Goal: Task Accomplishment & Management: Manage account settings

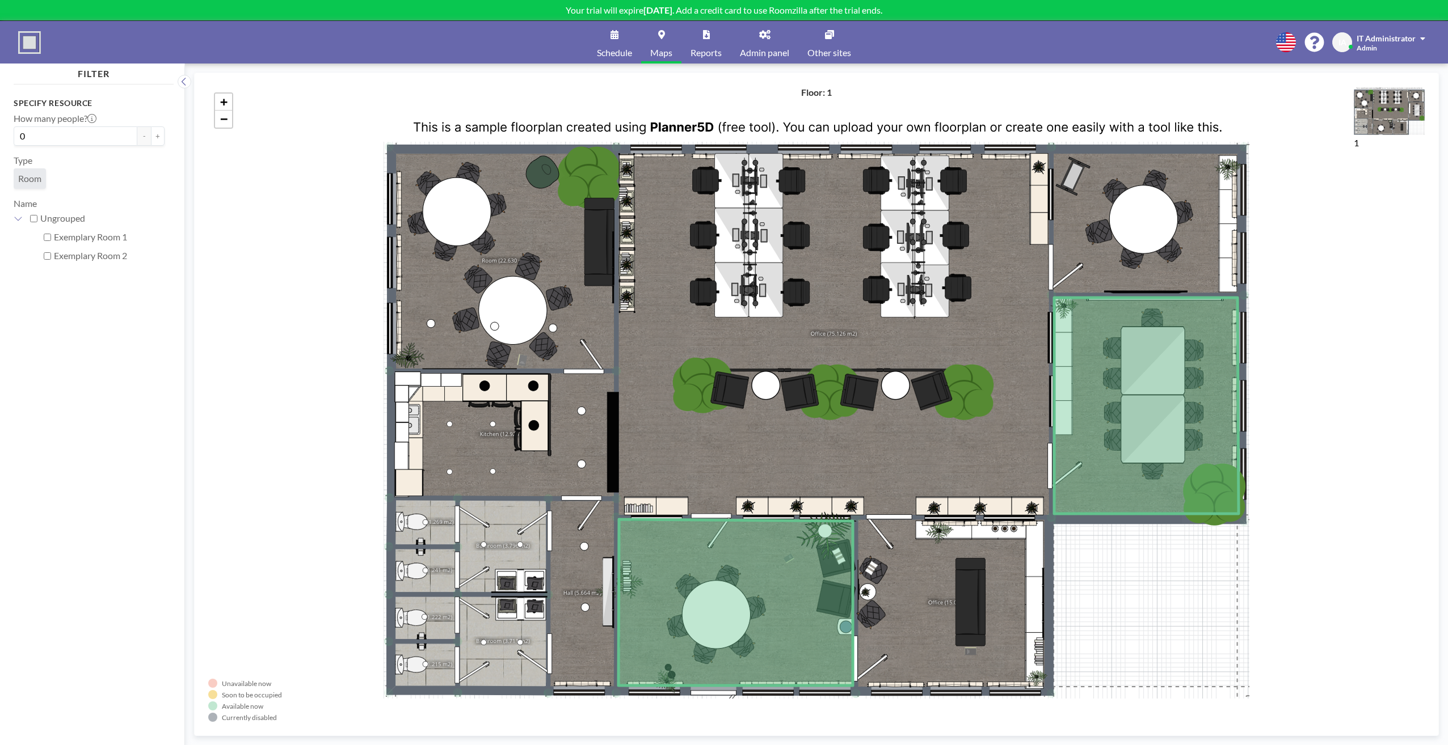
click at [47, 241] on input "Exemplary Room 1" at bounding box center [47, 237] width 7 height 7
checkbox input "true"
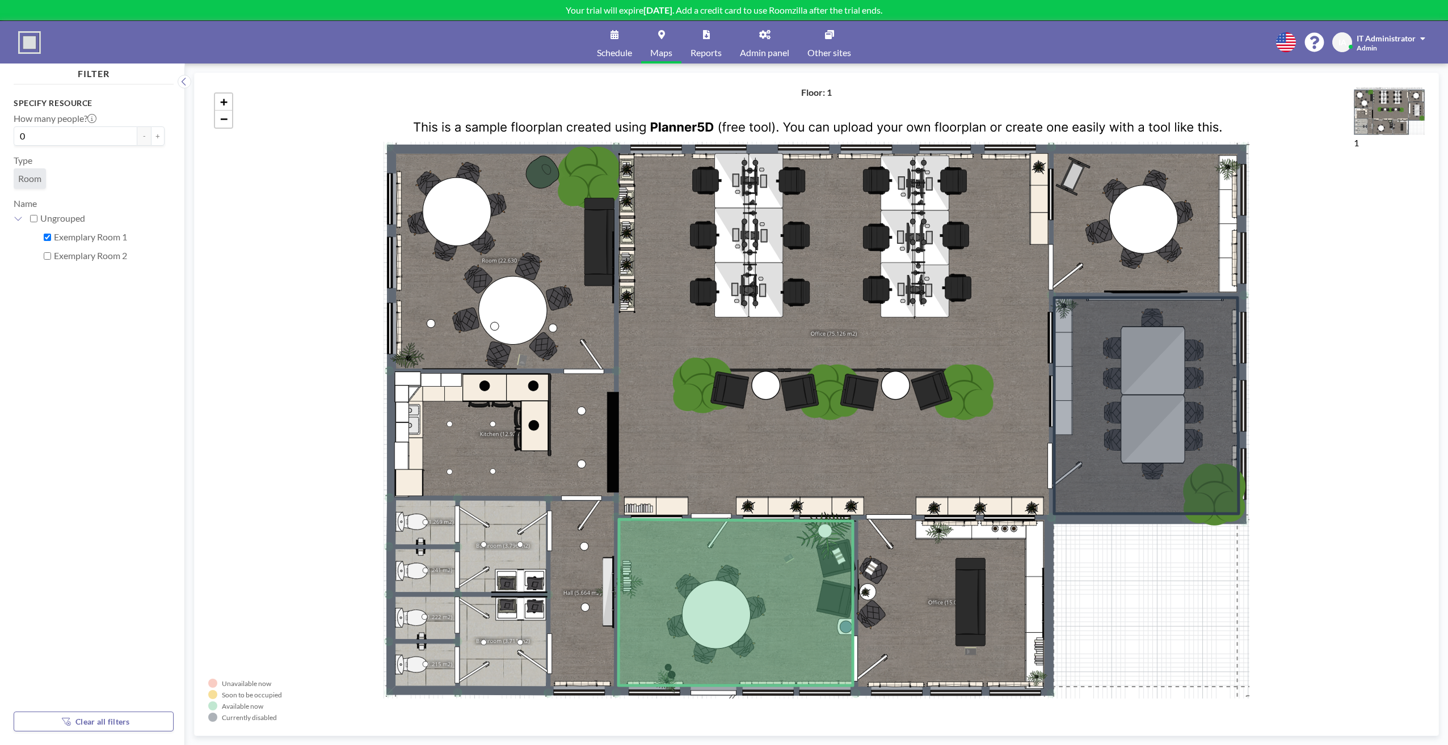
click at [48, 258] on input "Exemplary Room 2" at bounding box center [47, 255] width 7 height 7
checkbox input "true"
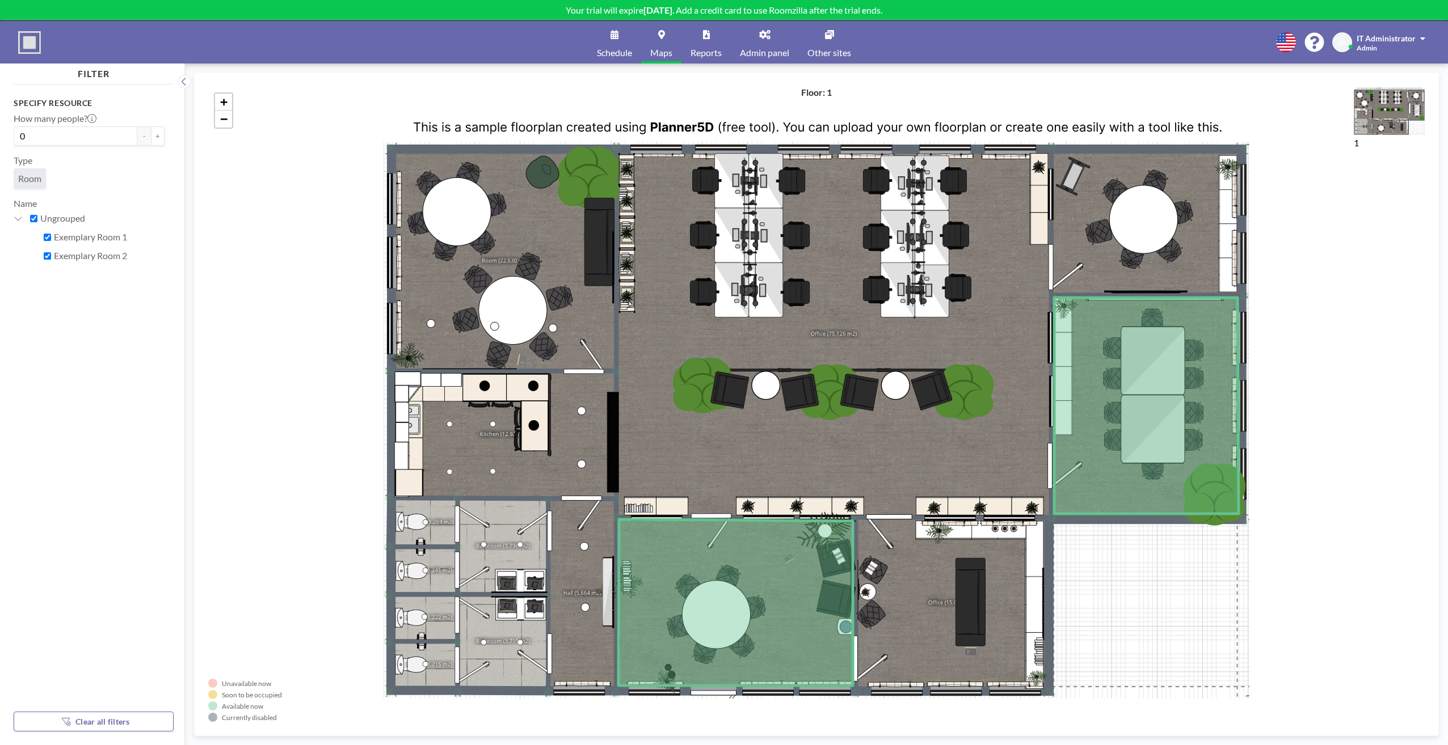
click at [49, 256] on input "Exemplary Room 2" at bounding box center [47, 255] width 7 height 7
checkbox input "false"
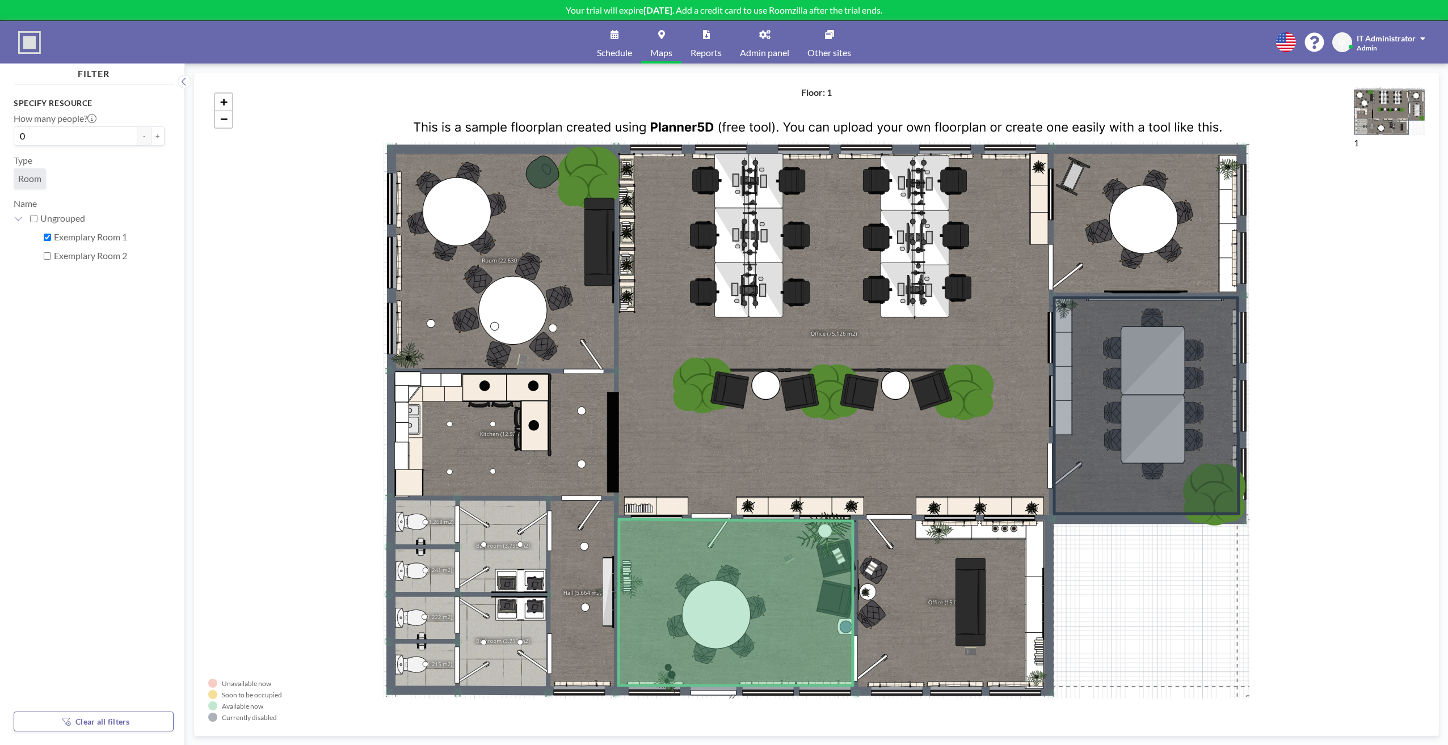
click at [46, 236] on input "Exemplary Room 1" at bounding box center [47, 237] width 7 height 7
checkbox input "false"
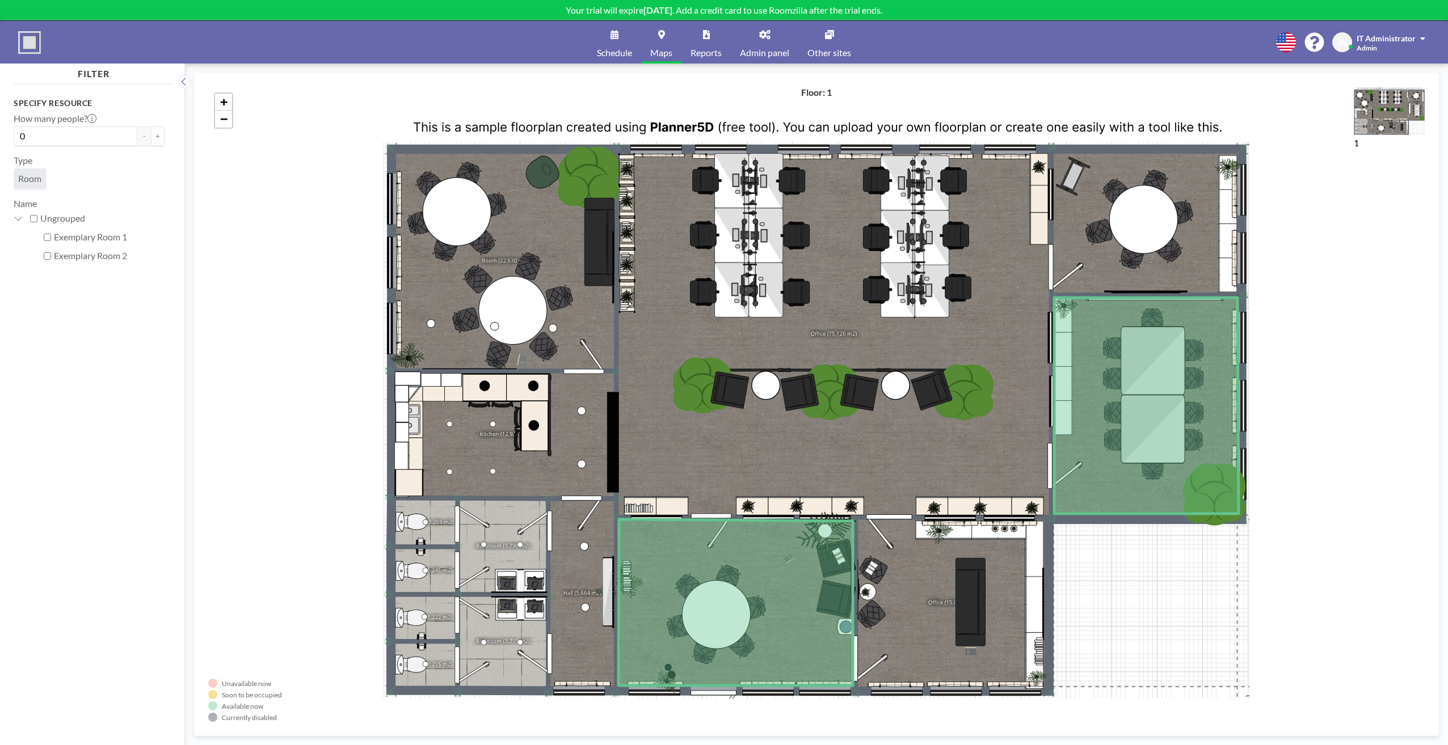
click at [740, 343] on div "+ −" at bounding box center [816, 404] width 1216 height 635
click at [808, 93] on h4 "Floor: 1" at bounding box center [816, 92] width 31 height 11
click at [846, 46] on link "Other sites" at bounding box center [829, 42] width 62 height 43
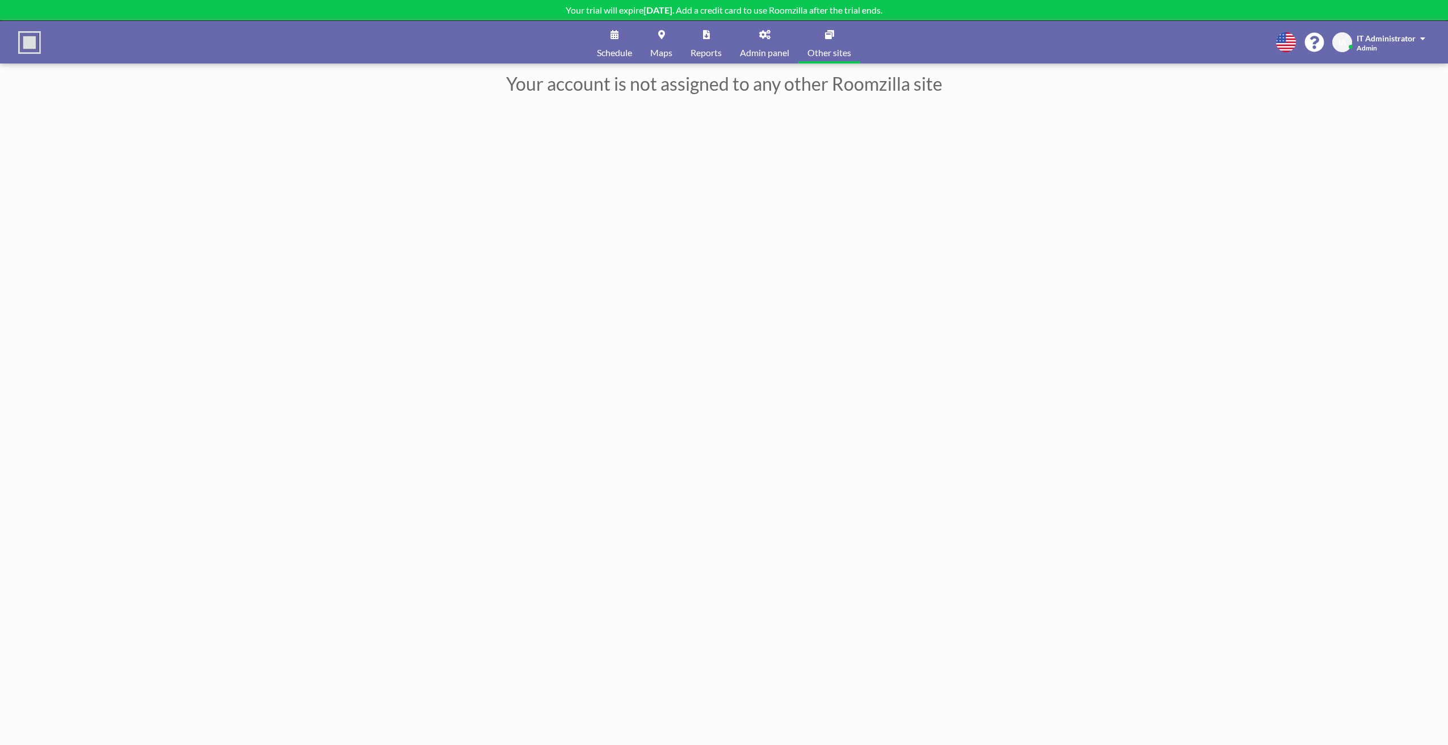
click at [762, 44] on link "Admin panel" at bounding box center [765, 42] width 68 height 43
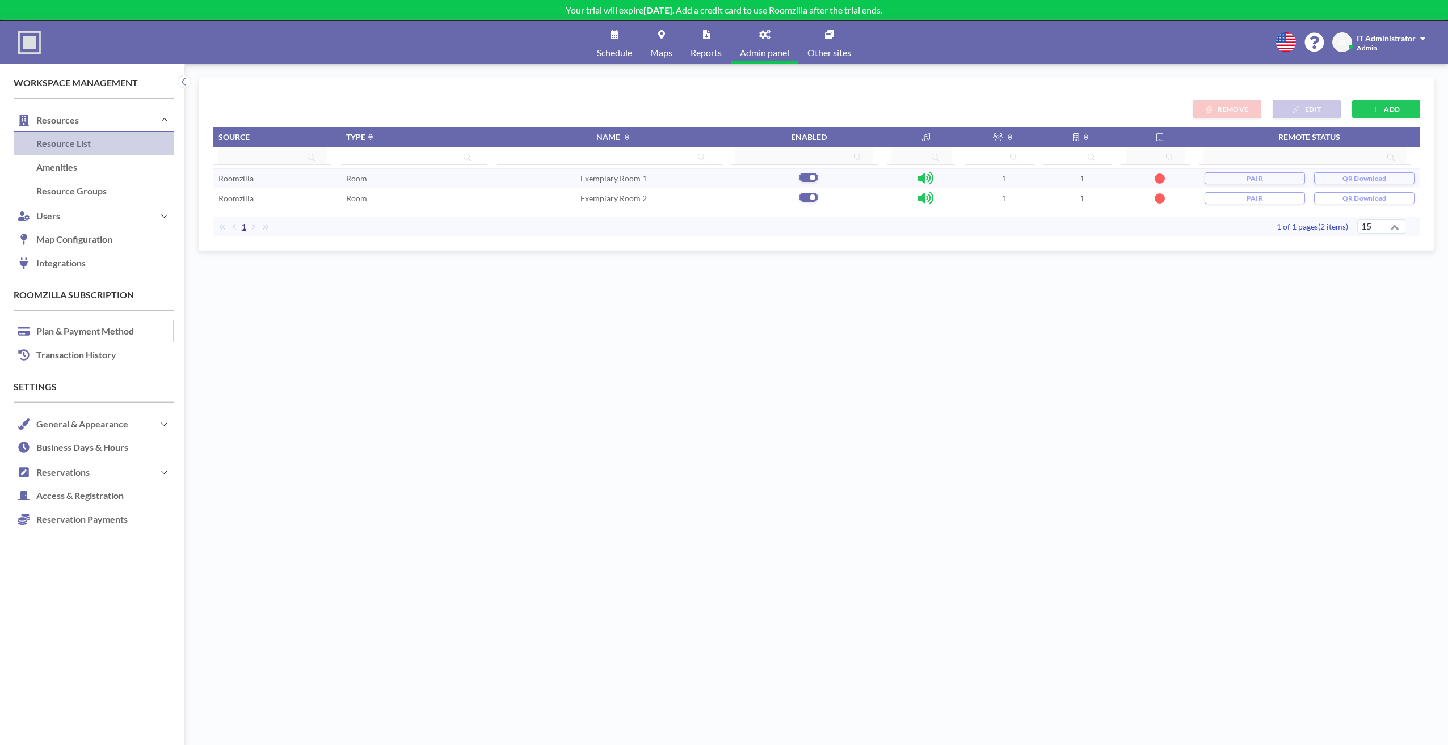
click at [115, 338] on link "Plan & Payment Method" at bounding box center [94, 332] width 160 height 24
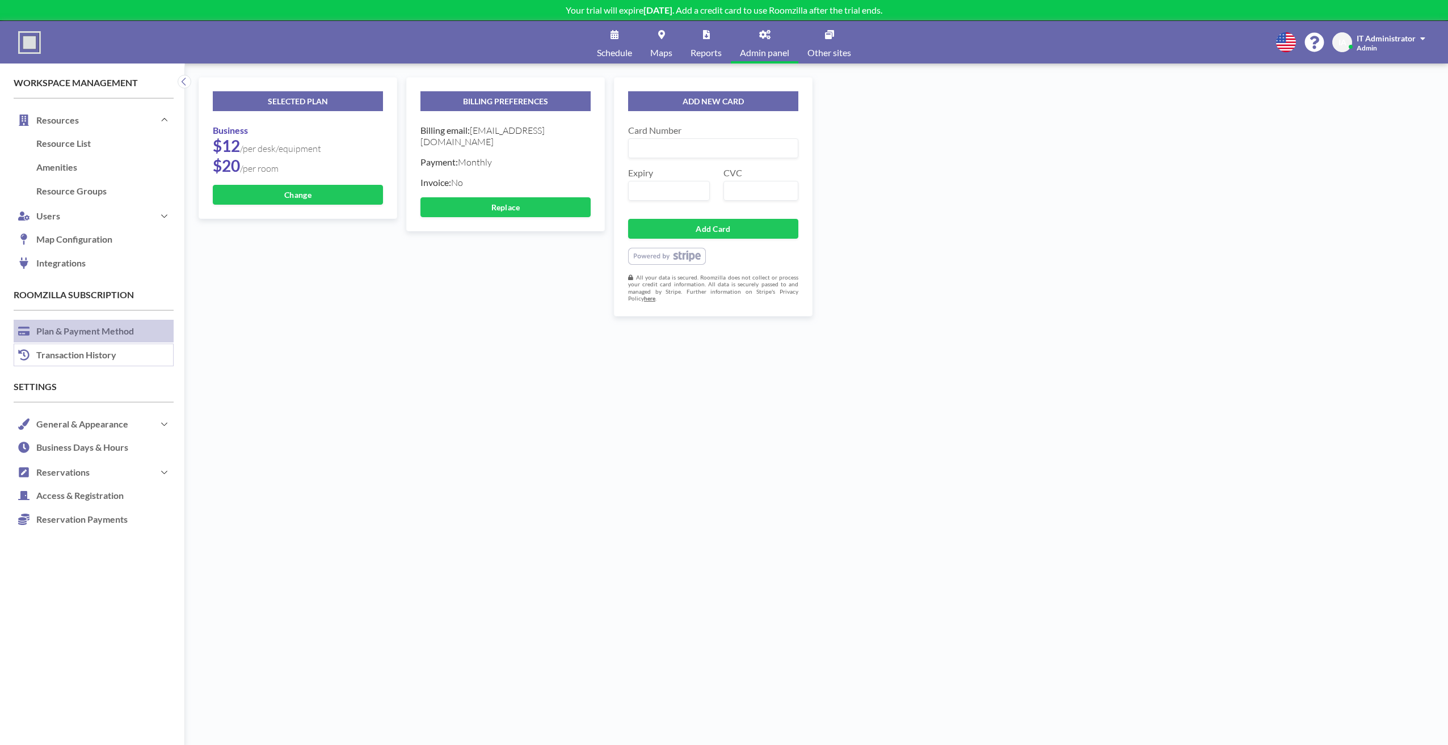
click at [87, 366] on link "Transaction History" at bounding box center [94, 356] width 160 height 24
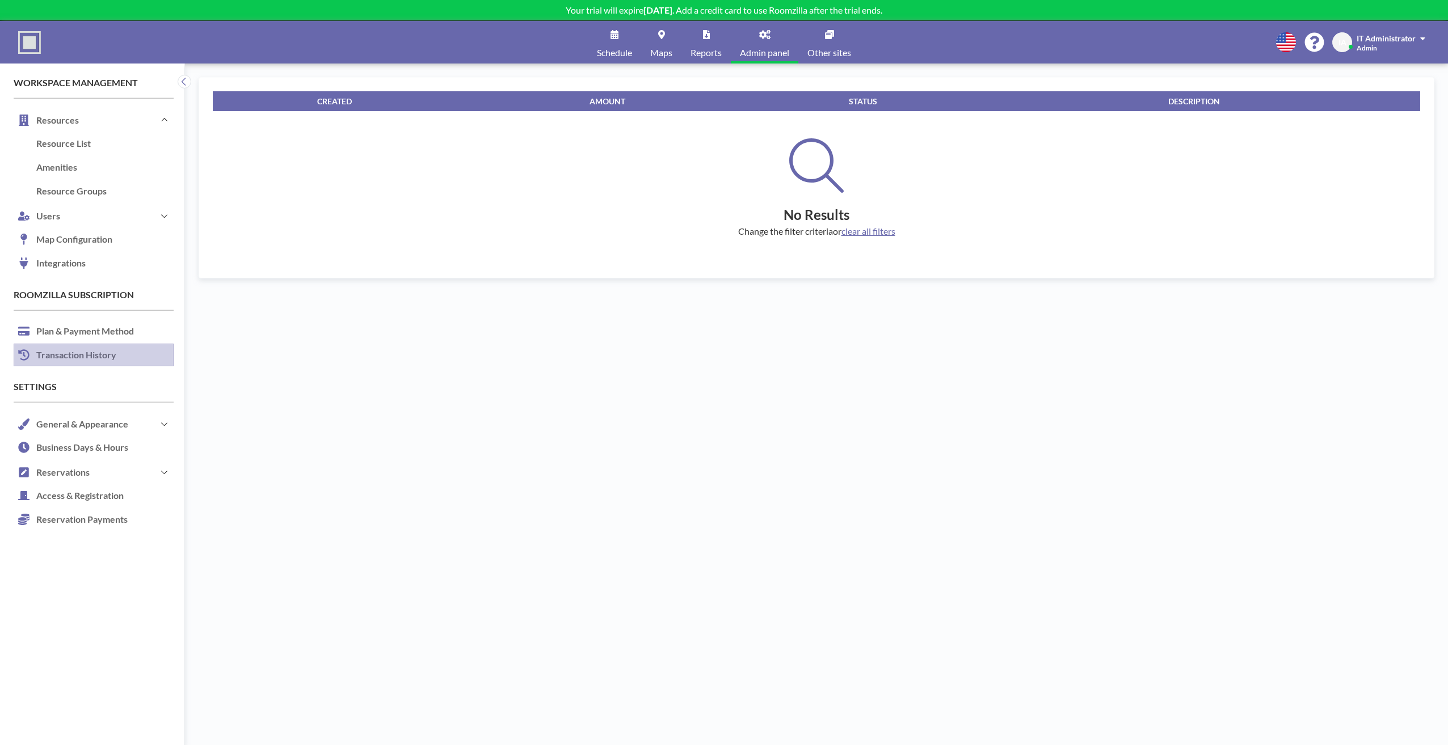
click at [84, 347] on link "Transaction History" at bounding box center [94, 356] width 160 height 24
click at [90, 414] on button "General & Appearance" at bounding box center [94, 424] width 160 height 24
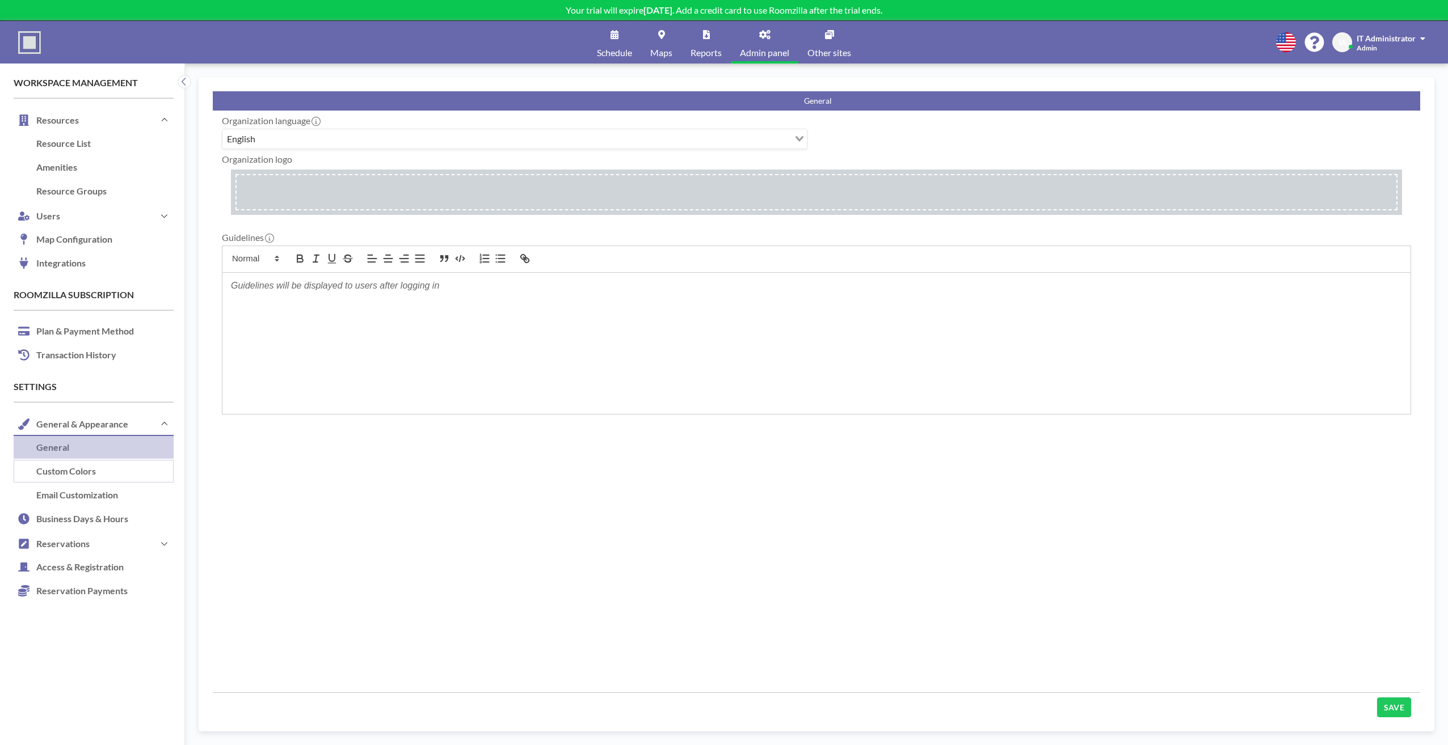
click at [106, 474] on link "Custom Colors" at bounding box center [94, 472] width 160 height 24
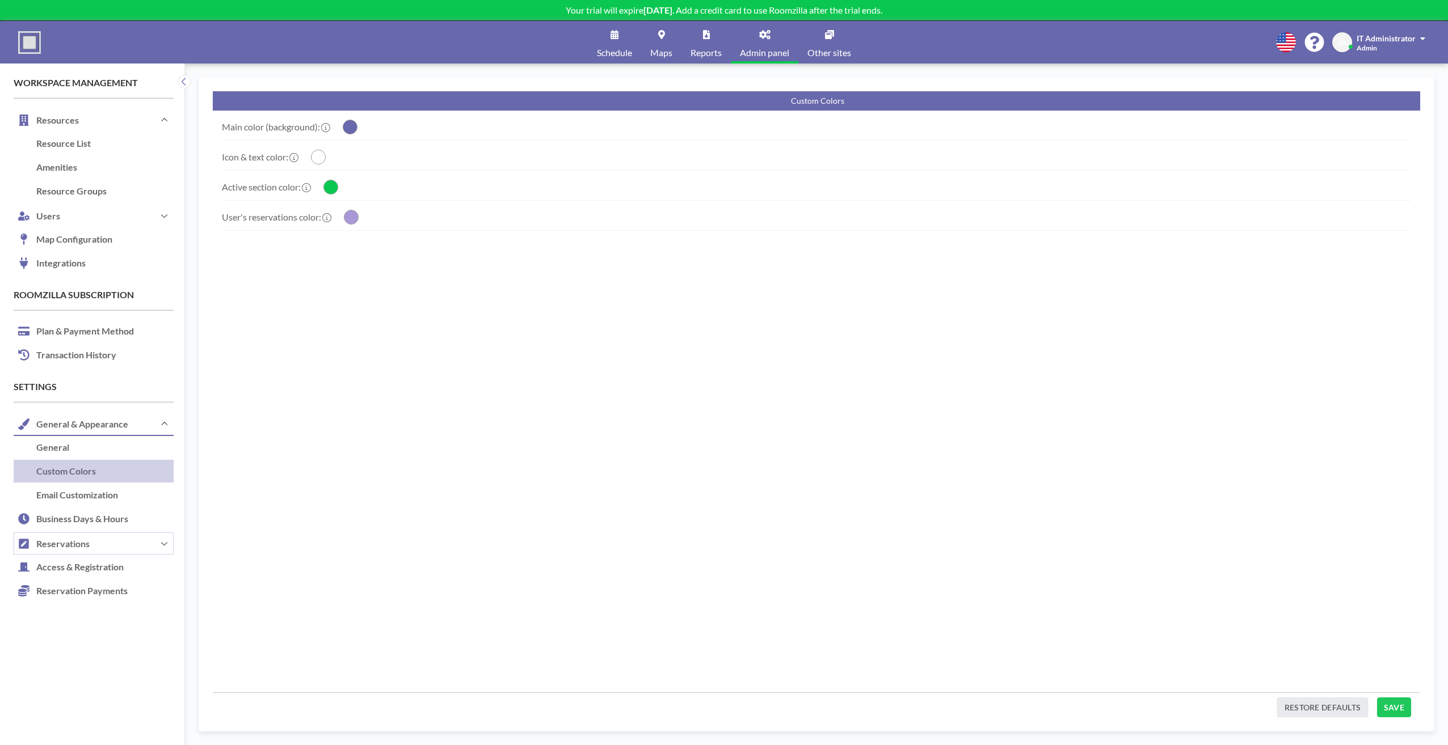
click at [57, 540] on button "Reservations" at bounding box center [94, 544] width 160 height 24
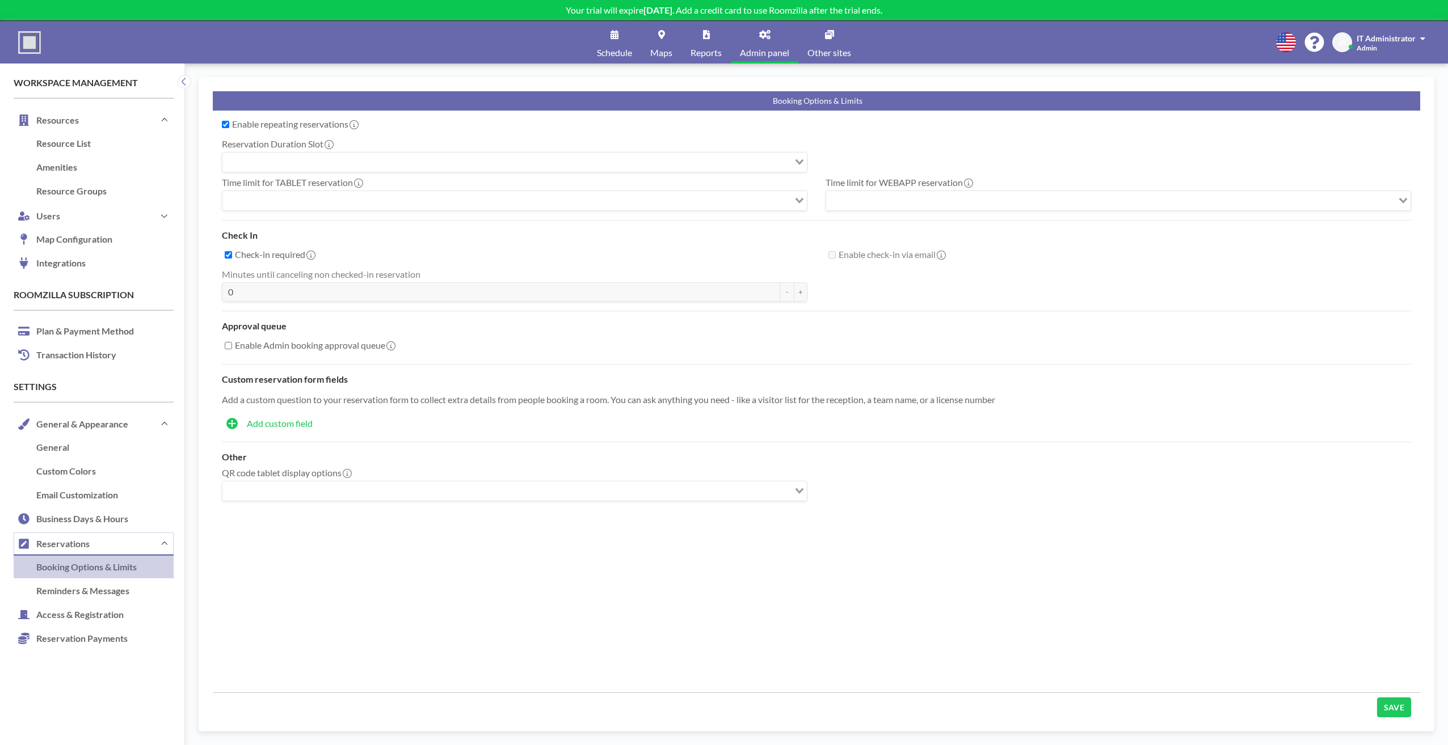
checkbox input "true"
type input "15"
click at [512, 577] on div "Enable repeating reservations Reservation Duration Slot 30 minutes (default) Lo…" at bounding box center [816, 402] width 1207 height 582
click at [293, 166] on div "30 minutes (default)" at bounding box center [505, 161] width 567 height 17
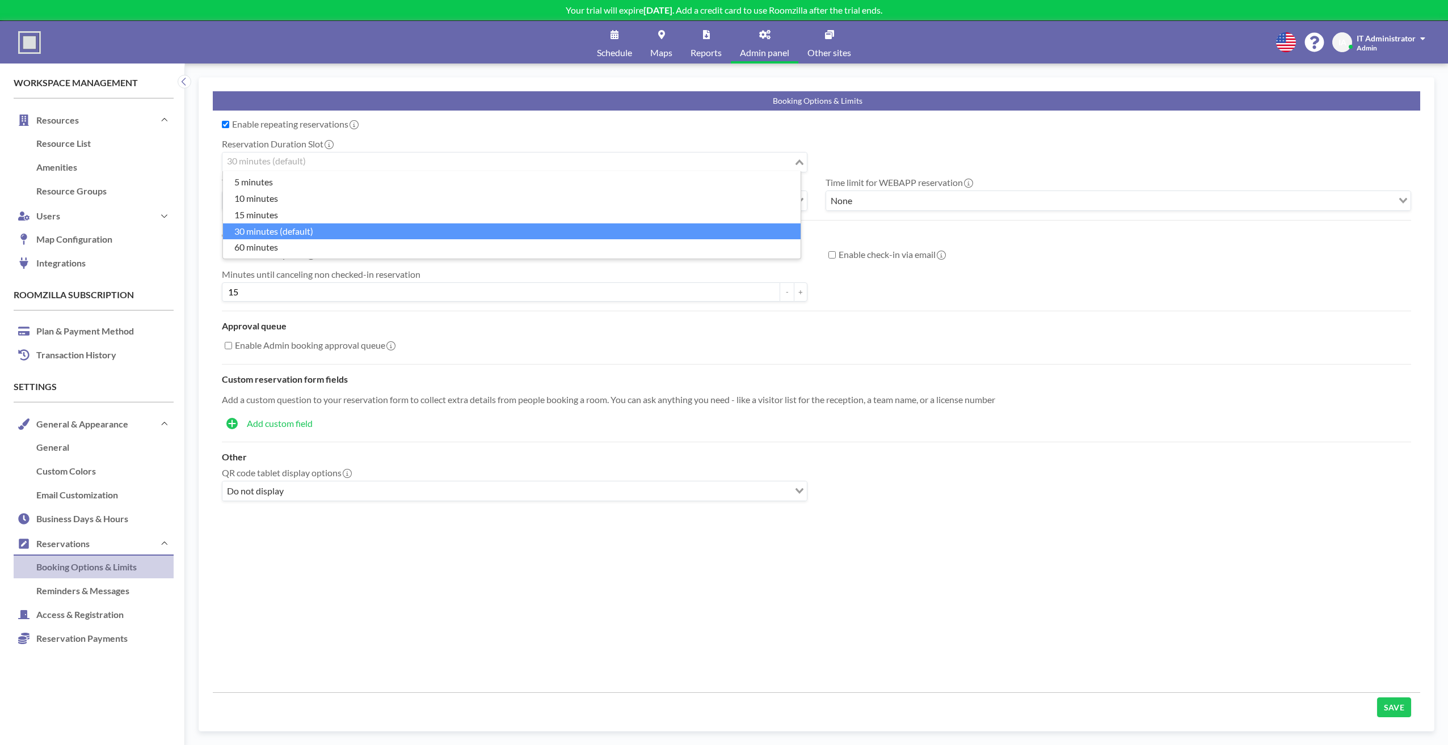
click at [298, 163] on input "Search for option" at bounding box center [508, 162] width 569 height 15
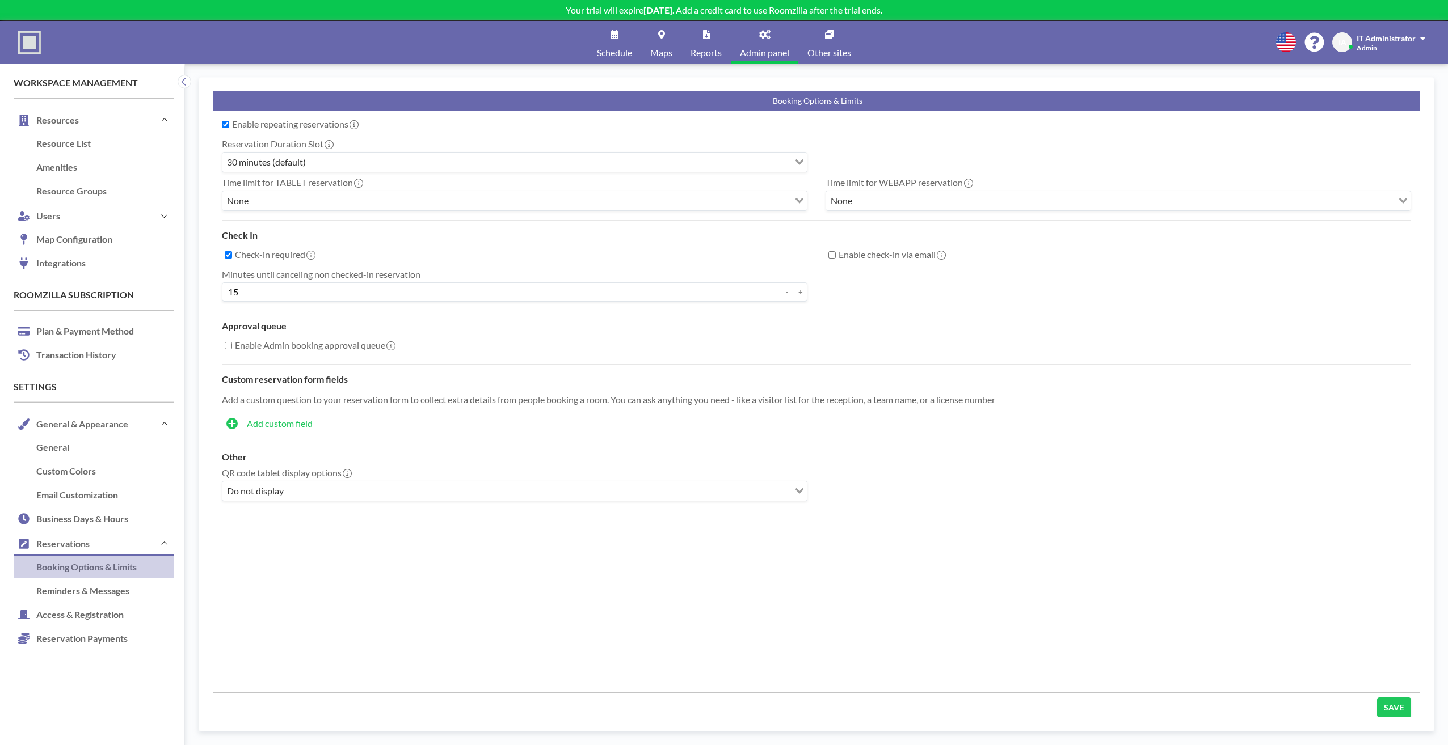
click at [601, 339] on div "Enable Admin booking approval queue" at bounding box center [816, 343] width 1207 height 23
click at [321, 201] on input "Search for option" at bounding box center [520, 200] width 536 height 15
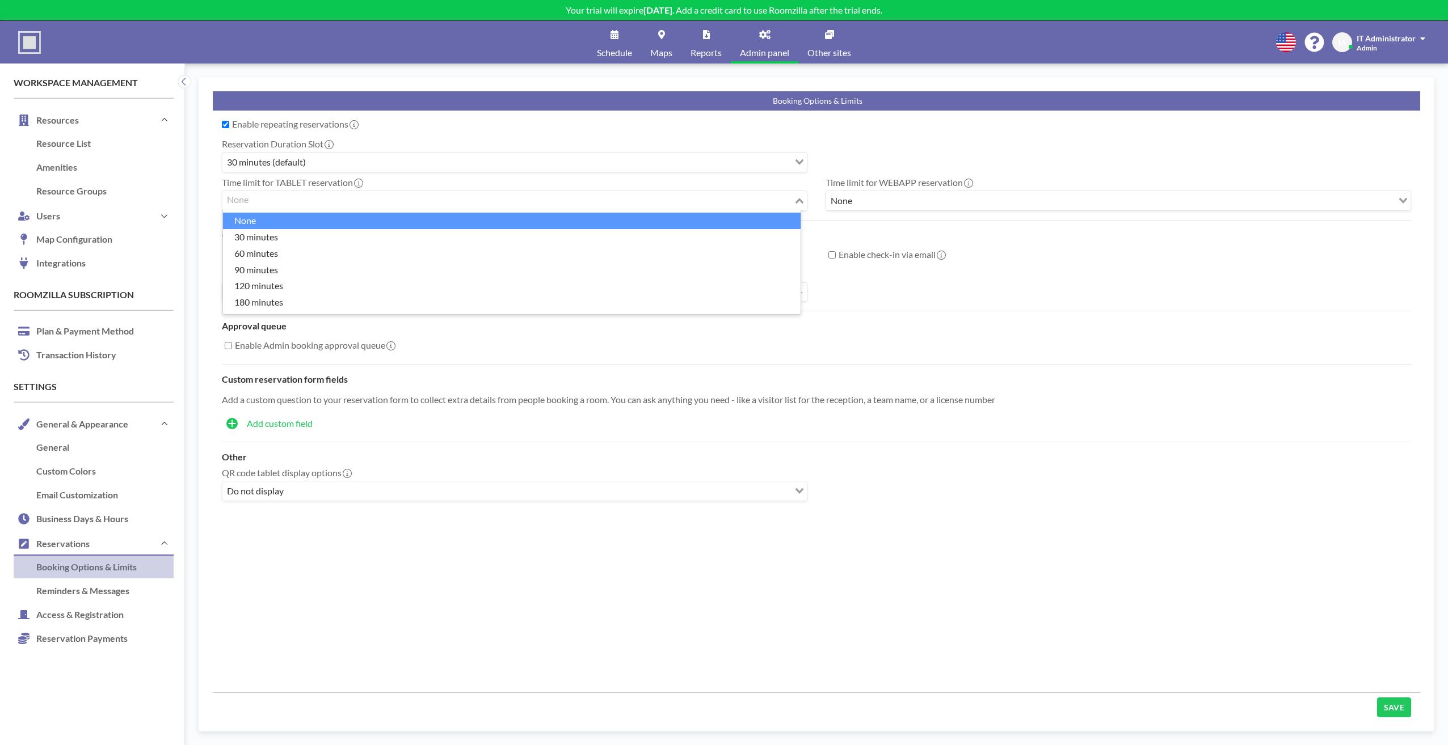
click at [321, 201] on input "Search for option" at bounding box center [508, 200] width 569 height 15
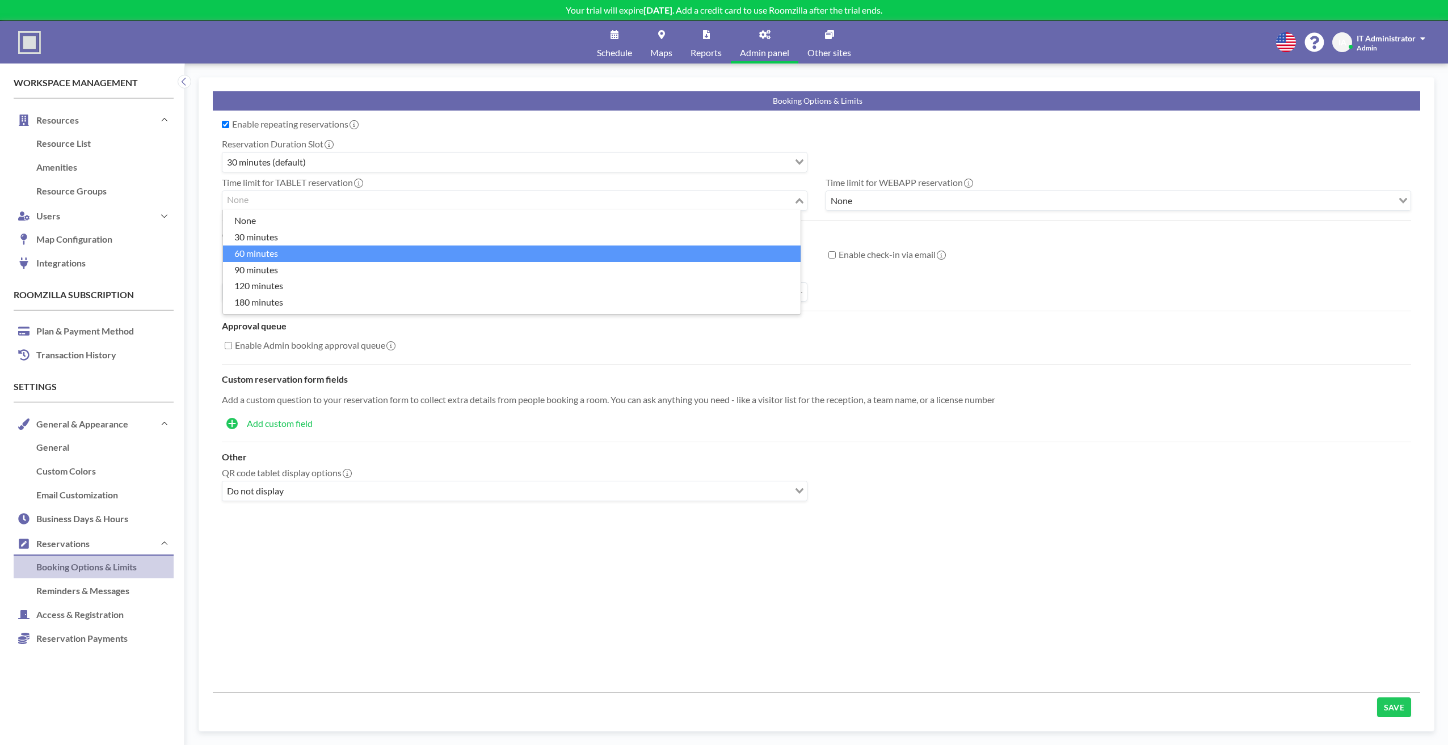
click at [947, 339] on div "Enable Admin booking approval queue" at bounding box center [816, 343] width 1207 height 23
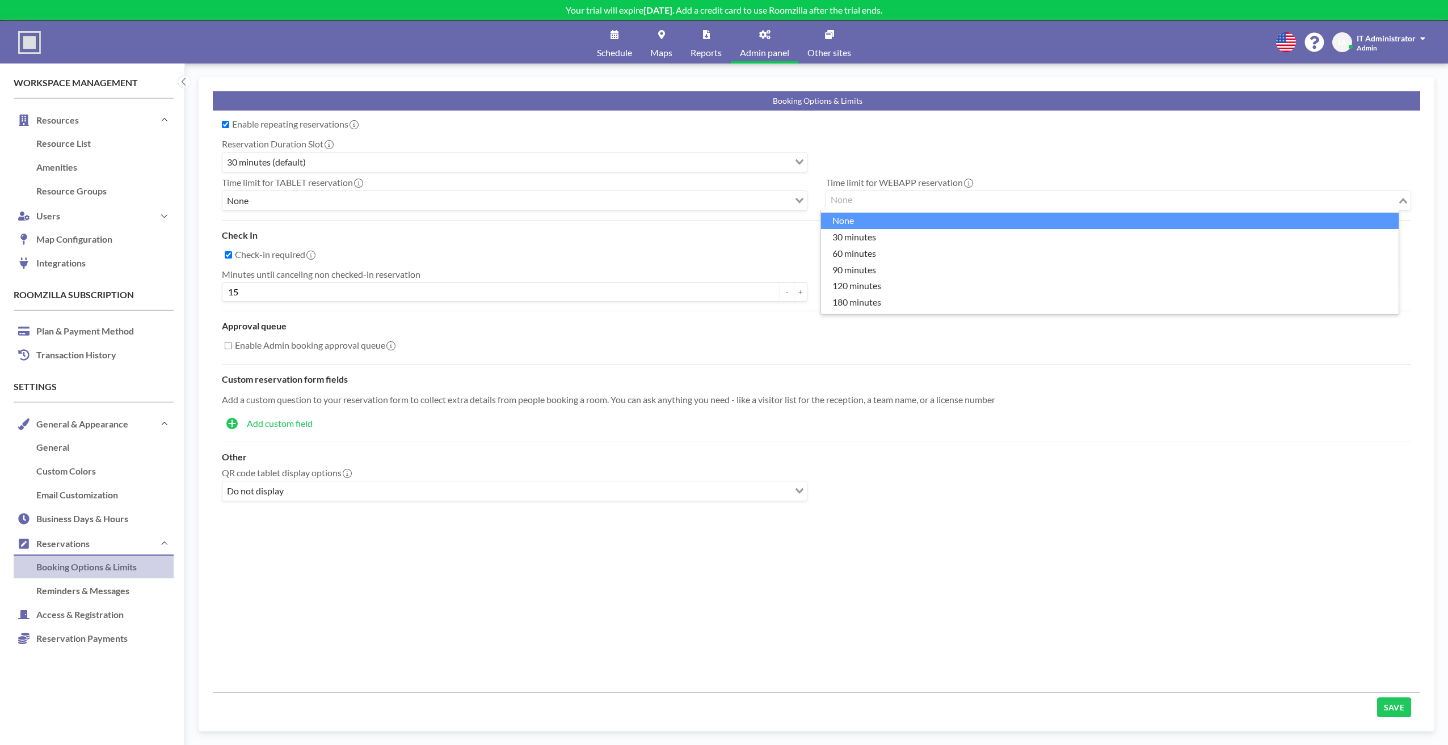
click at [896, 201] on input "Search for option" at bounding box center [1111, 200] width 569 height 15
click at [883, 162] on div "Reservation Duration Slot 30 minutes (default) Loading..." at bounding box center [816, 153] width 1207 height 39
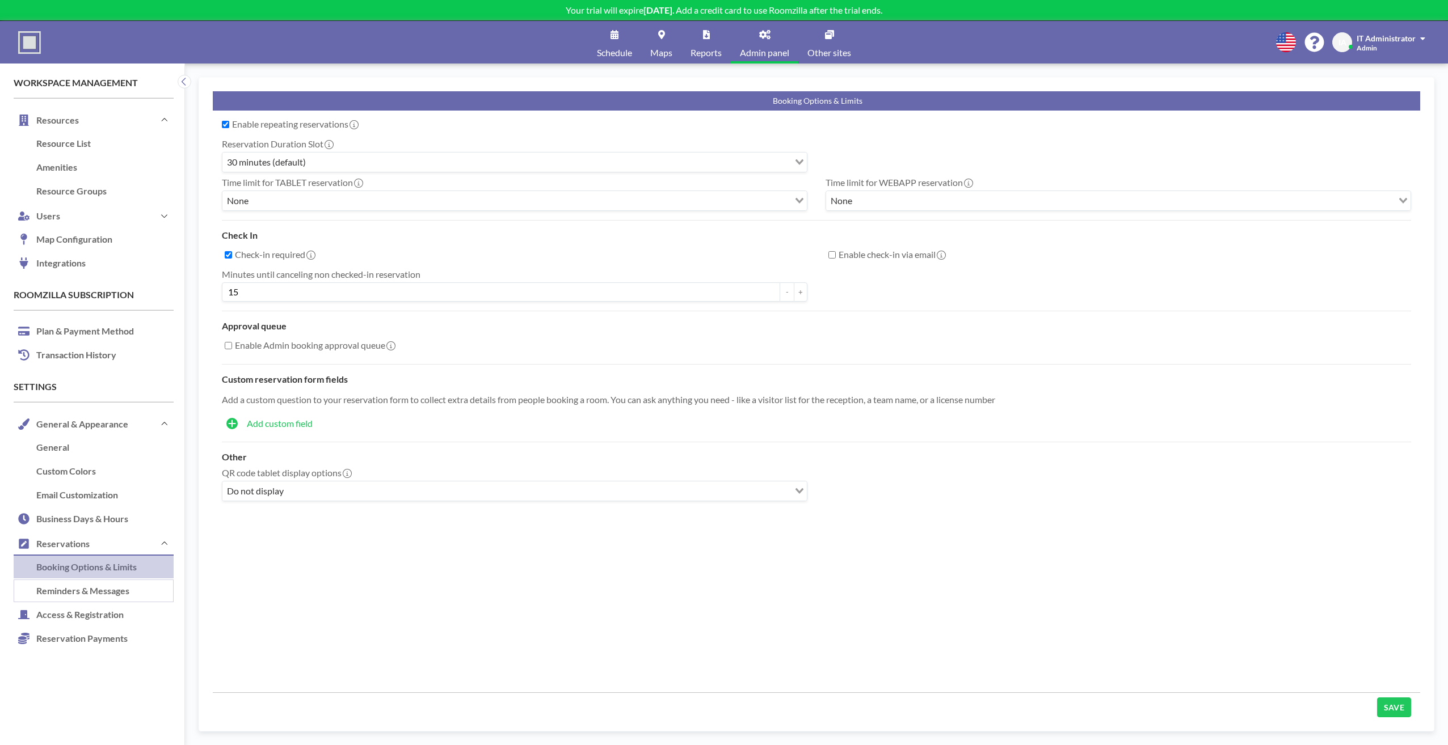
click at [107, 598] on link "Reminders & Messages" at bounding box center [94, 592] width 160 height 24
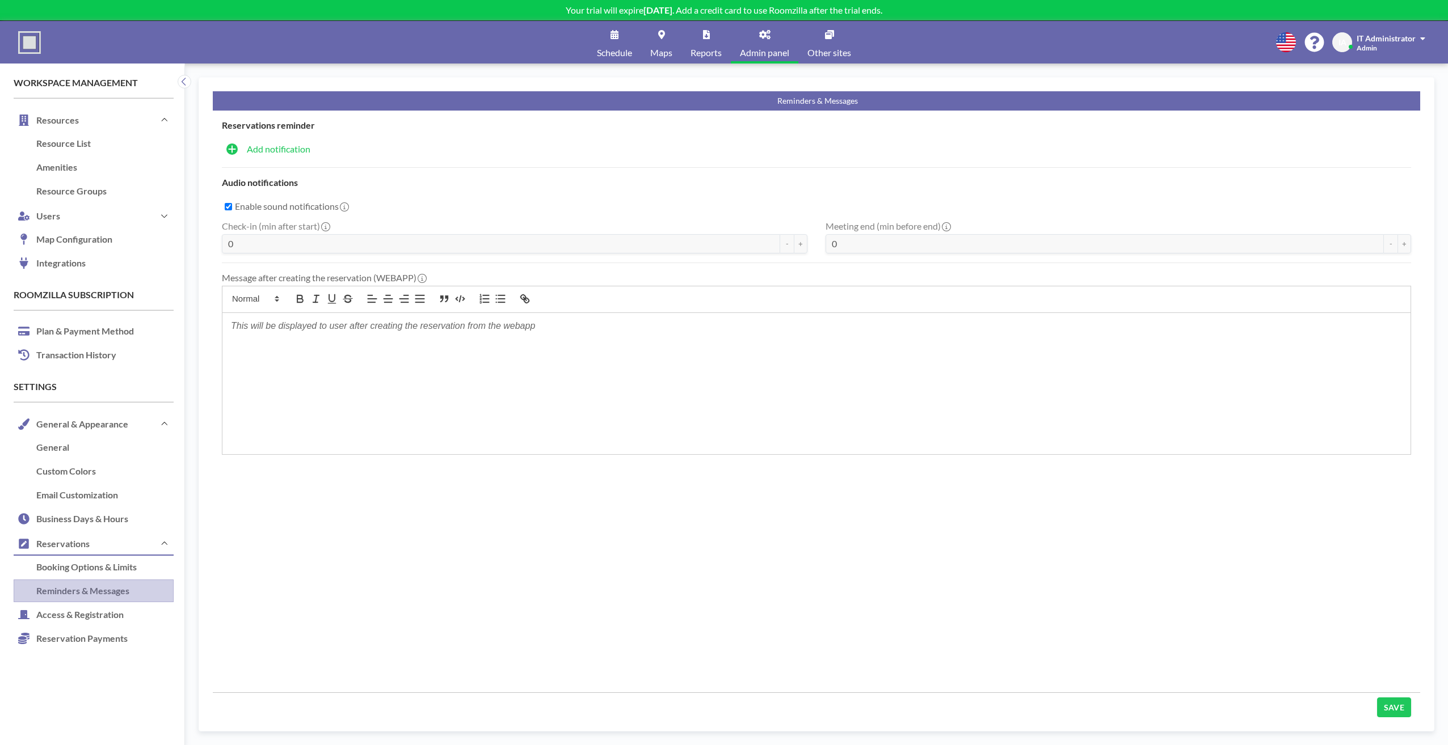
checkbox input "true"
type input "5"
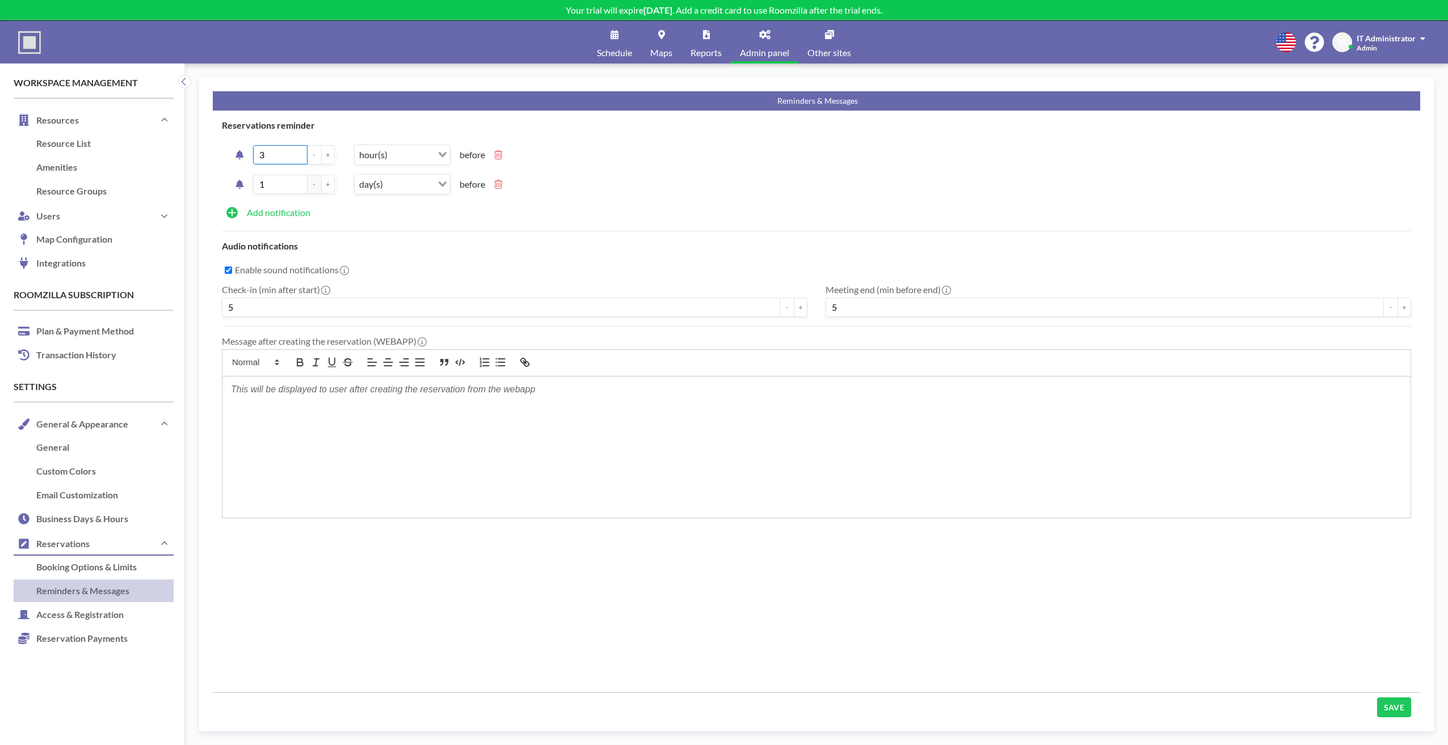
click at [294, 155] on input "3" at bounding box center [280, 154] width 54 height 19
type input "31"
click at [294, 155] on input "31" at bounding box center [280, 154] width 54 height 19
type input "3"
click at [390, 215] on div "Reservations reminder 1 - + hour(s) Loading... before 1 - + day(s) Loading... b…" at bounding box center [816, 176] width 1207 height 112
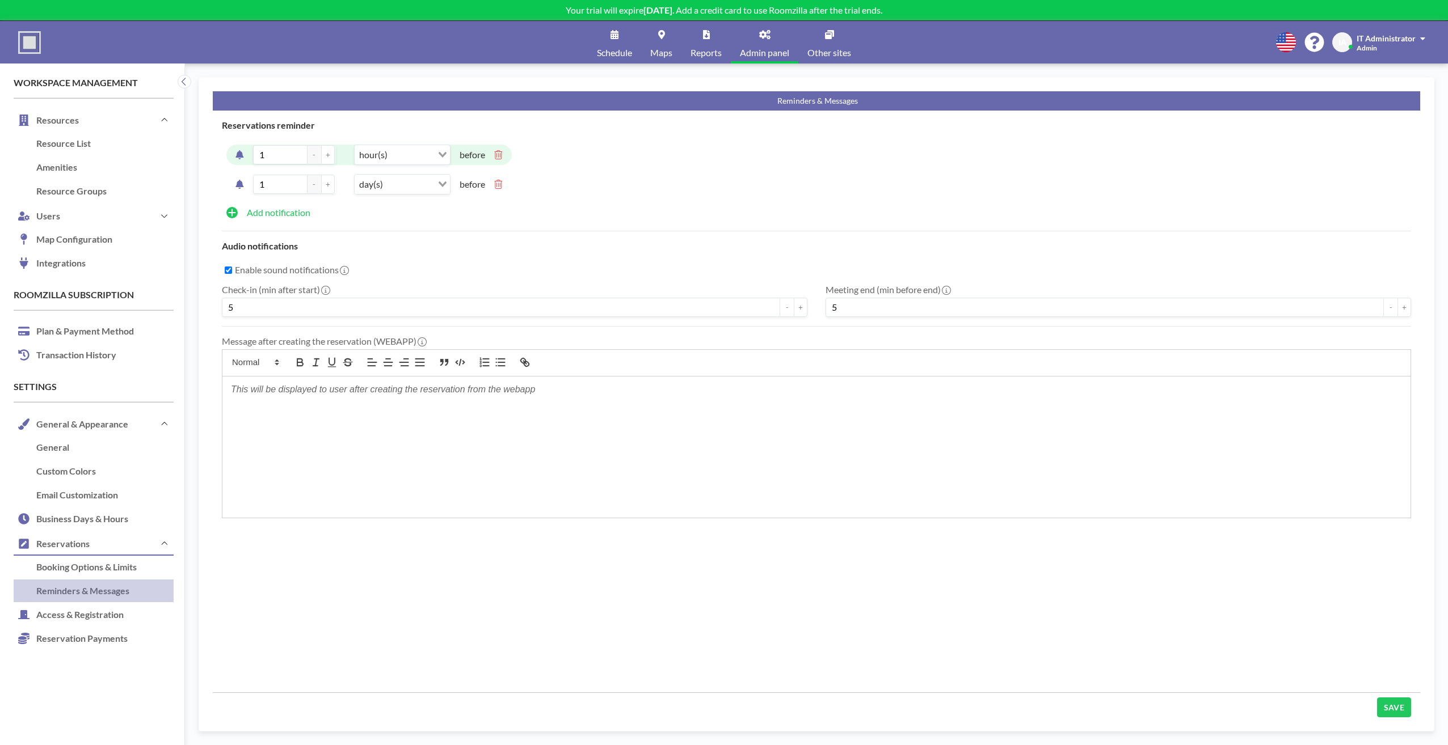
click at [289, 196] on div "1 - + day(s) Loading... before" at bounding box center [665, 184] width 878 height 29
click at [286, 187] on input "1" at bounding box center [280, 184] width 54 height 19
click at [281, 153] on input "1" at bounding box center [280, 154] width 54 height 19
click at [284, 183] on input "1" at bounding box center [280, 184] width 54 height 19
click at [394, 222] on div "Reservations reminder 1 - + hour(s) Loading... before 1 - + day(s) Loading... b…" at bounding box center [816, 176] width 1207 height 112
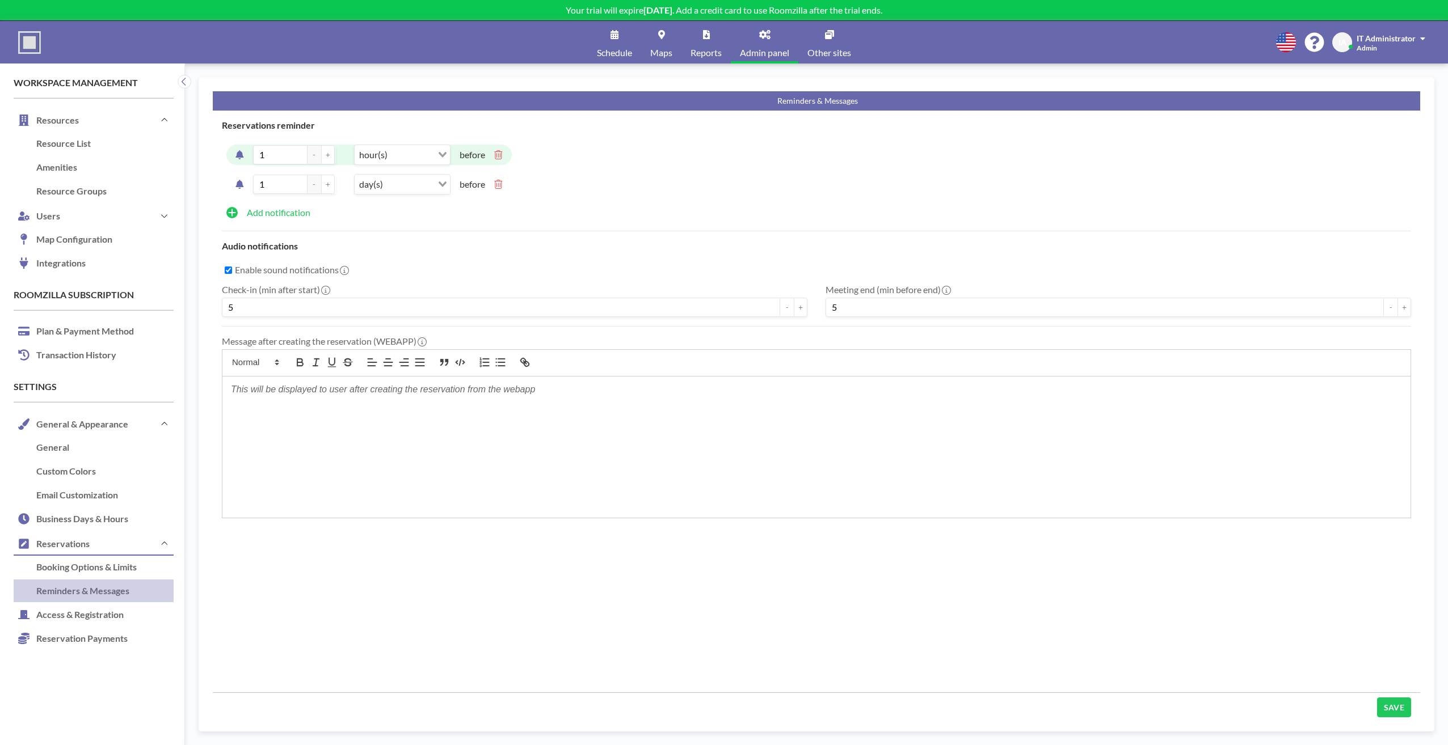
click at [383, 402] on div at bounding box center [816, 447] width 1188 height 141
click at [300, 390] on p at bounding box center [816, 389] width 1171 height 13
click at [410, 256] on div "Audio notifications Enable sound notifications Check-in (min after start) 5 - +…" at bounding box center [816, 279] width 1207 height 77
click at [260, 394] on p at bounding box center [816, 389] width 1171 height 13
click at [257, 395] on p at bounding box center [816, 389] width 1171 height 13
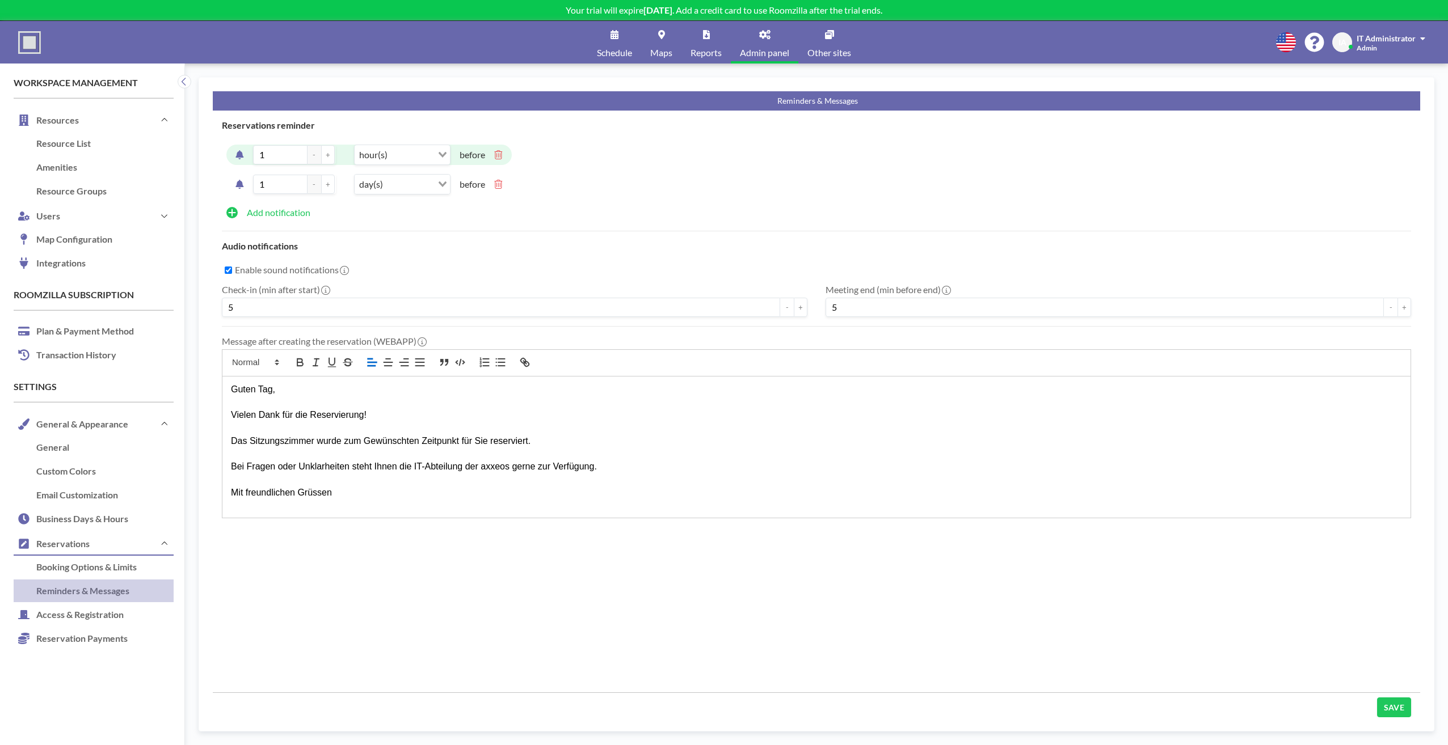
click at [305, 414] on p "Vielen Dank für die Reservierung!" at bounding box center [816, 415] width 1171 height 13
click at [362, 492] on p "Mit freundlichen Grüssen" at bounding box center [816, 493] width 1171 height 13
click at [499, 469] on p "Bei Fragen oder Unklarheiten steht Ihnen die IT-Abteilung der axxeos gerne zur …" at bounding box center [816, 467] width 1171 height 13
drag, startPoint x: 500, startPoint y: 468, endPoint x: 360, endPoint y: 569, distance: 172.7
click at [377, 614] on div "Reservations reminder 1 - + hour(s) Loading... before 1 - + day(s) Loading... b…" at bounding box center [816, 402] width 1207 height 582
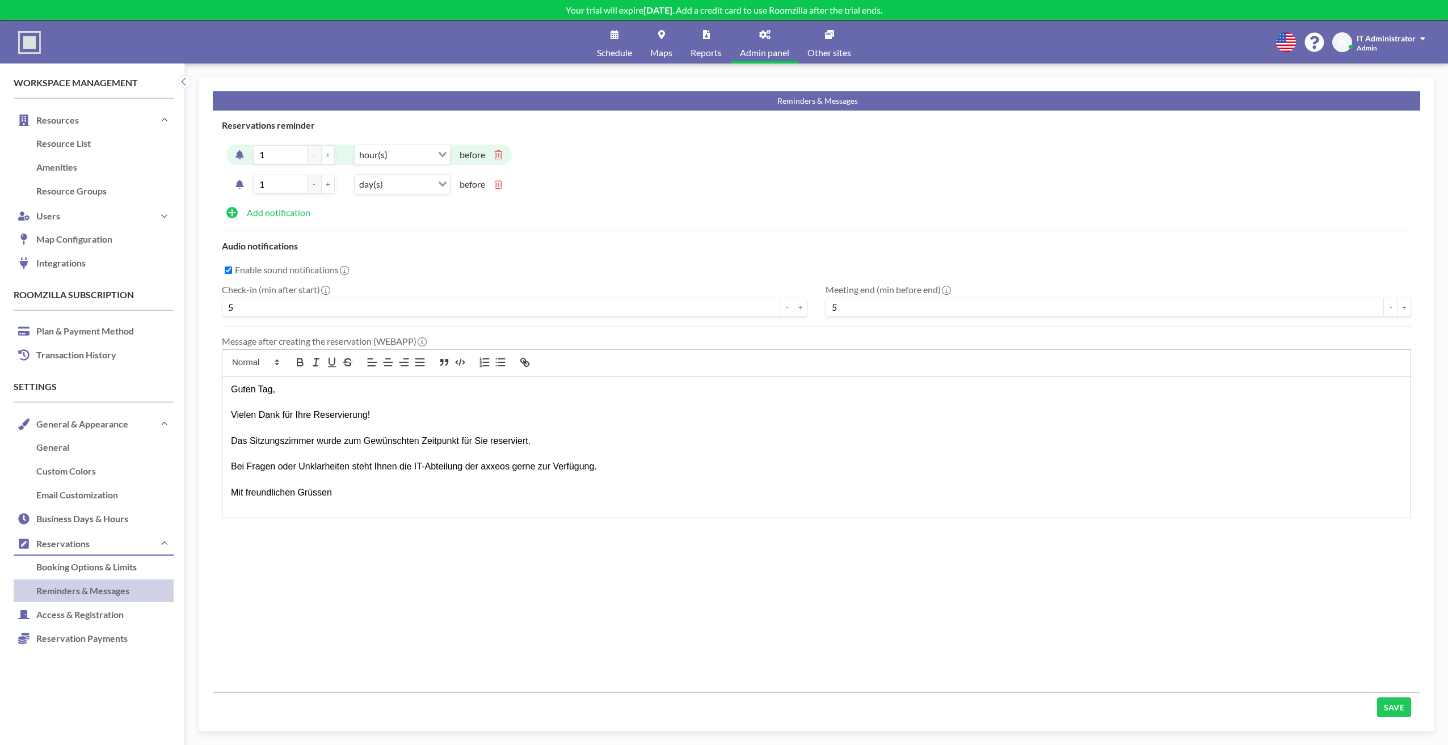
click at [366, 485] on p at bounding box center [816, 480] width 1171 height 13
click at [361, 494] on p "Mit freundlichen Grüssen" at bounding box center [816, 493] width 1171 height 13
click at [356, 528] on div "Reservations reminder 1 - + hour(s) Loading... before 1 - + day(s) Loading... b…" at bounding box center [816, 402] width 1207 height 582
click at [315, 503] on p "Ihre IT-Abteilung" at bounding box center [816, 505] width 1171 height 13
click at [357, 494] on p "Mit freundlichen Grüssen" at bounding box center [816, 493] width 1171 height 13
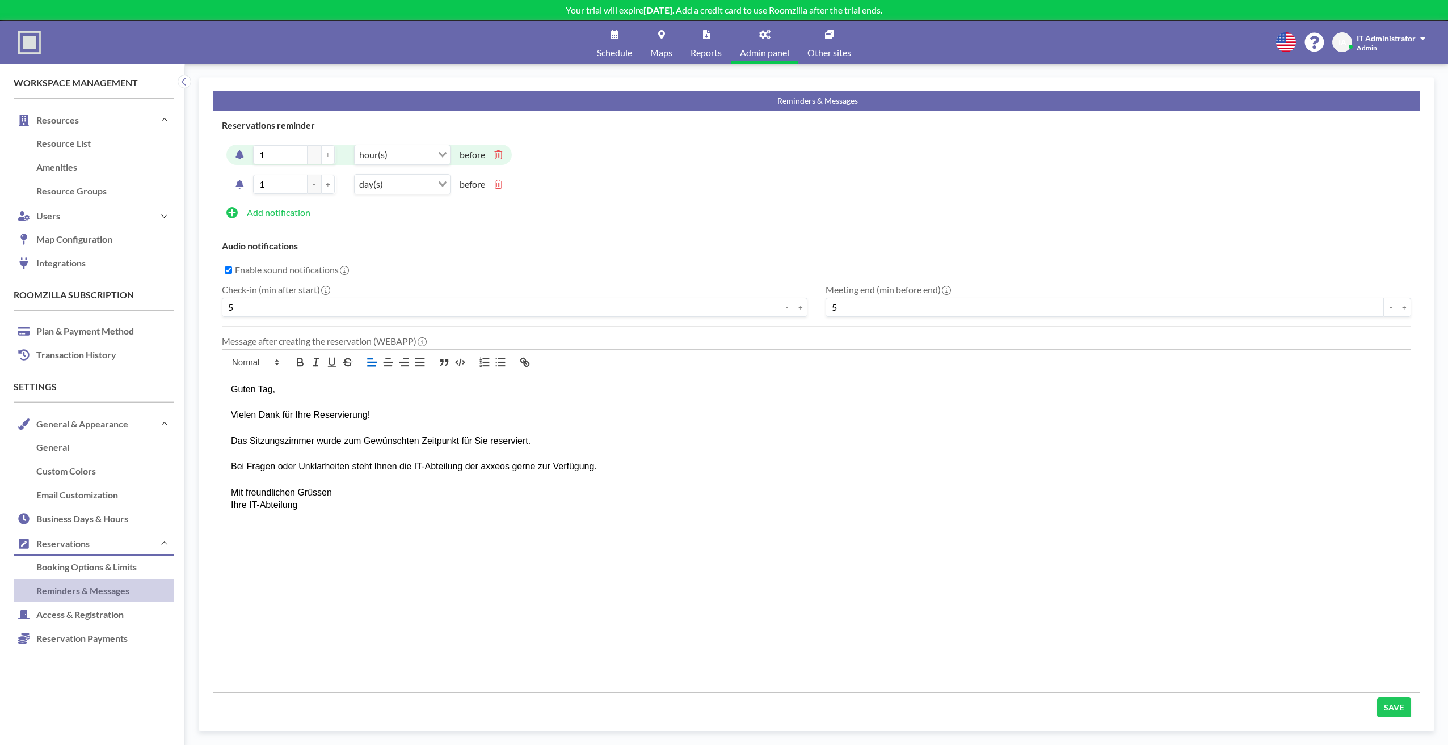
click at [347, 507] on p "Ihre IT-Abteilung" at bounding box center [816, 505] width 1171 height 13
click at [384, 577] on div "Reservations reminder 1 - + hour(s) Loading... before 1 - + day(s) Loading... b…" at bounding box center [816, 402] width 1207 height 582
click at [491, 462] on p "Bei Fragen oder Unklarheiten steht Ihnen die IT-Abteilung der axxeos gerne zur …" at bounding box center [816, 467] width 1171 height 13
drag, startPoint x: 491, startPoint y: 465, endPoint x: 439, endPoint y: 544, distance: 95.0
click at [437, 549] on div "Reservations reminder 1 - + hour(s) Loading... before 1 - + day(s) Loading... b…" at bounding box center [816, 402] width 1207 height 582
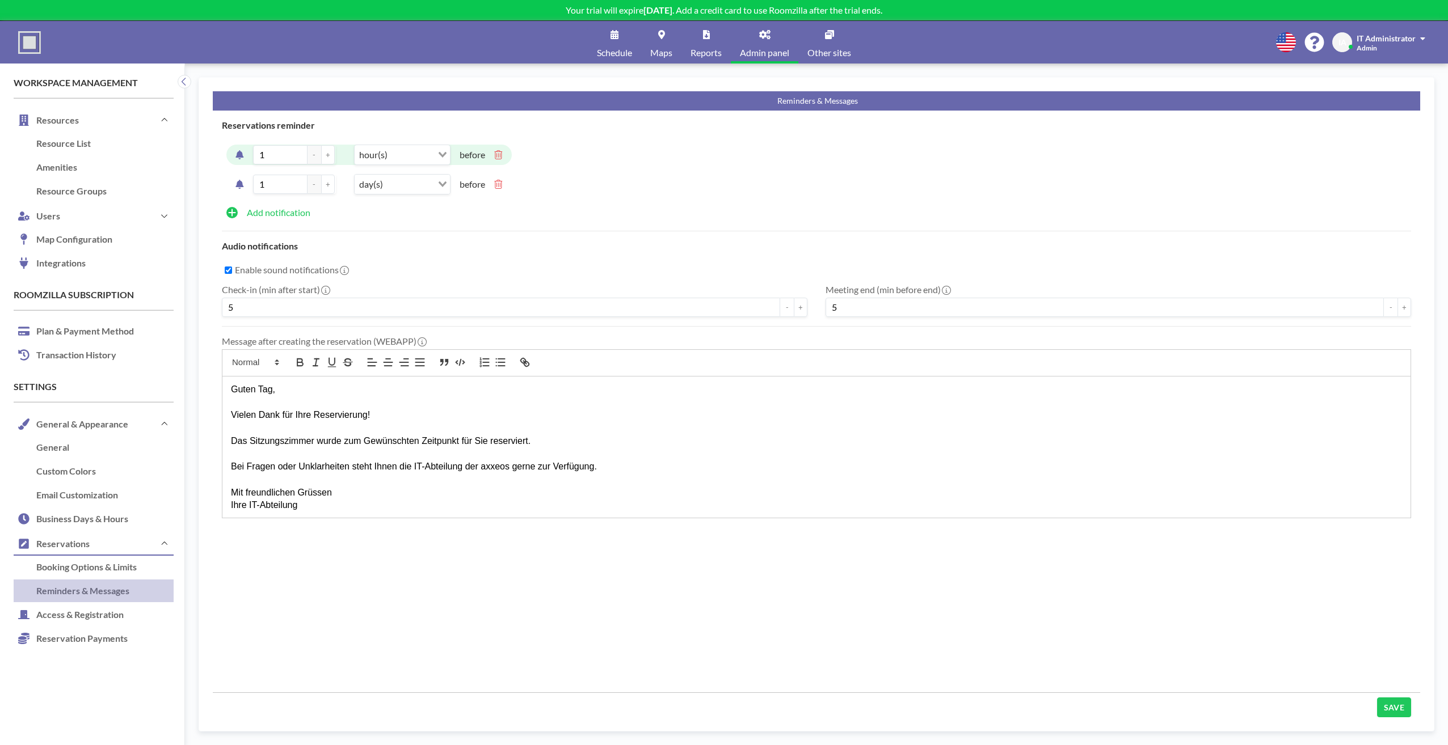
click at [408, 508] on p "Ihre IT-Abteilung" at bounding box center [816, 505] width 1171 height 13
click at [1377, 701] on button "SAVE" at bounding box center [1394, 708] width 34 height 20
click at [481, 473] on p "Bei Fragen oder Unklarheiten steht Ihnen die IT-Abteilung der axxeos gerne zur …" at bounding box center [816, 467] width 1171 height 13
drag, startPoint x: 487, startPoint y: 467, endPoint x: 401, endPoint y: 532, distance: 107.8
click at [438, 540] on div "Reservations reminder 1 - + hour(s) Loading... before 1 - + day(s) Loading... b…" at bounding box center [816, 402] width 1207 height 582
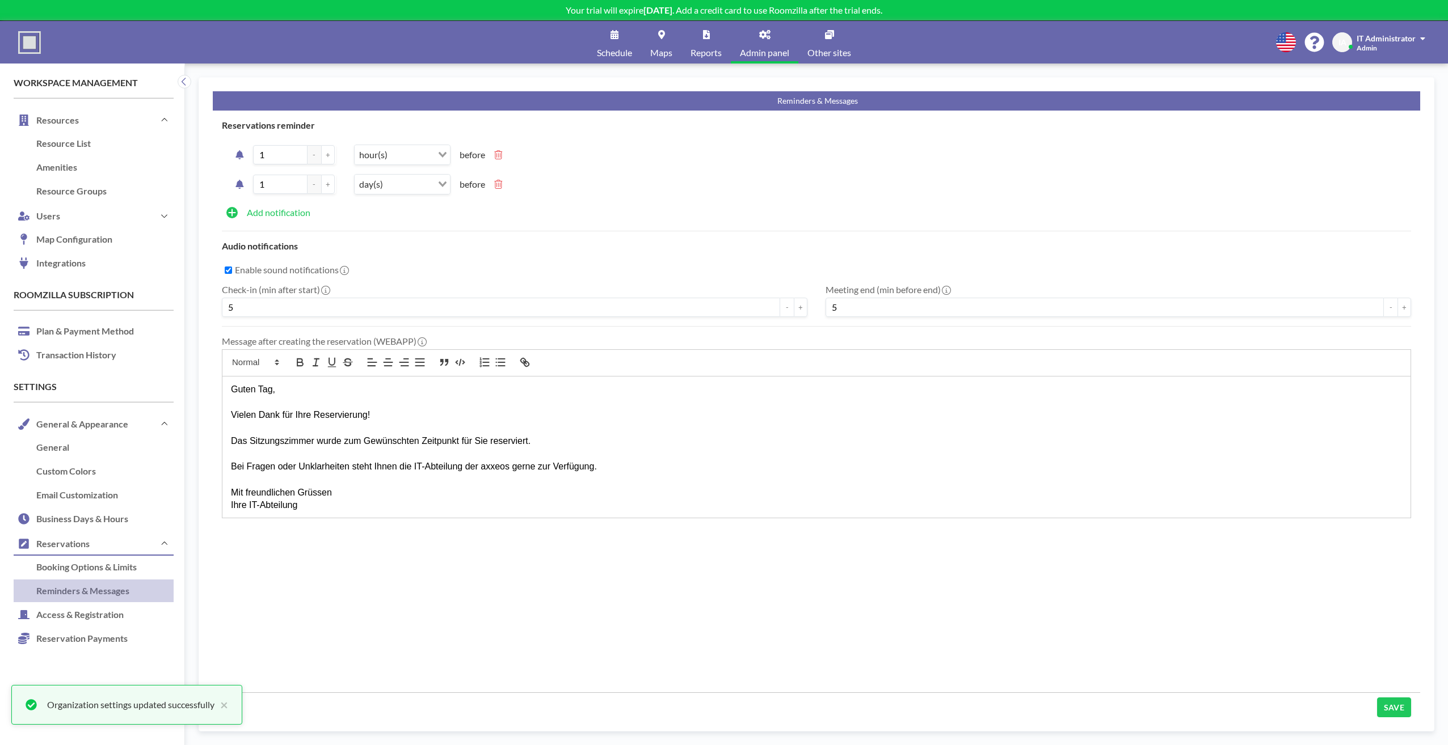
click at [350, 513] on div "Guten Tag, Vielen Dank für Ihre Reservierung! Das Sitzungszimmer wurde zum Gewü…" at bounding box center [816, 447] width 1188 height 141
click at [346, 494] on p "Mit freundlichen Grüssen" at bounding box center [816, 493] width 1171 height 13
click at [328, 508] on p "Ihre IT-Abteilung" at bounding box center [816, 505] width 1171 height 13
drag, startPoint x: 265, startPoint y: 579, endPoint x: 230, endPoint y: 580, distance: 35.2
click at [265, 579] on div "Reservations reminder 1 - + hour(s) Loading... before 1 - + day(s) Loading... b…" at bounding box center [816, 402] width 1207 height 582
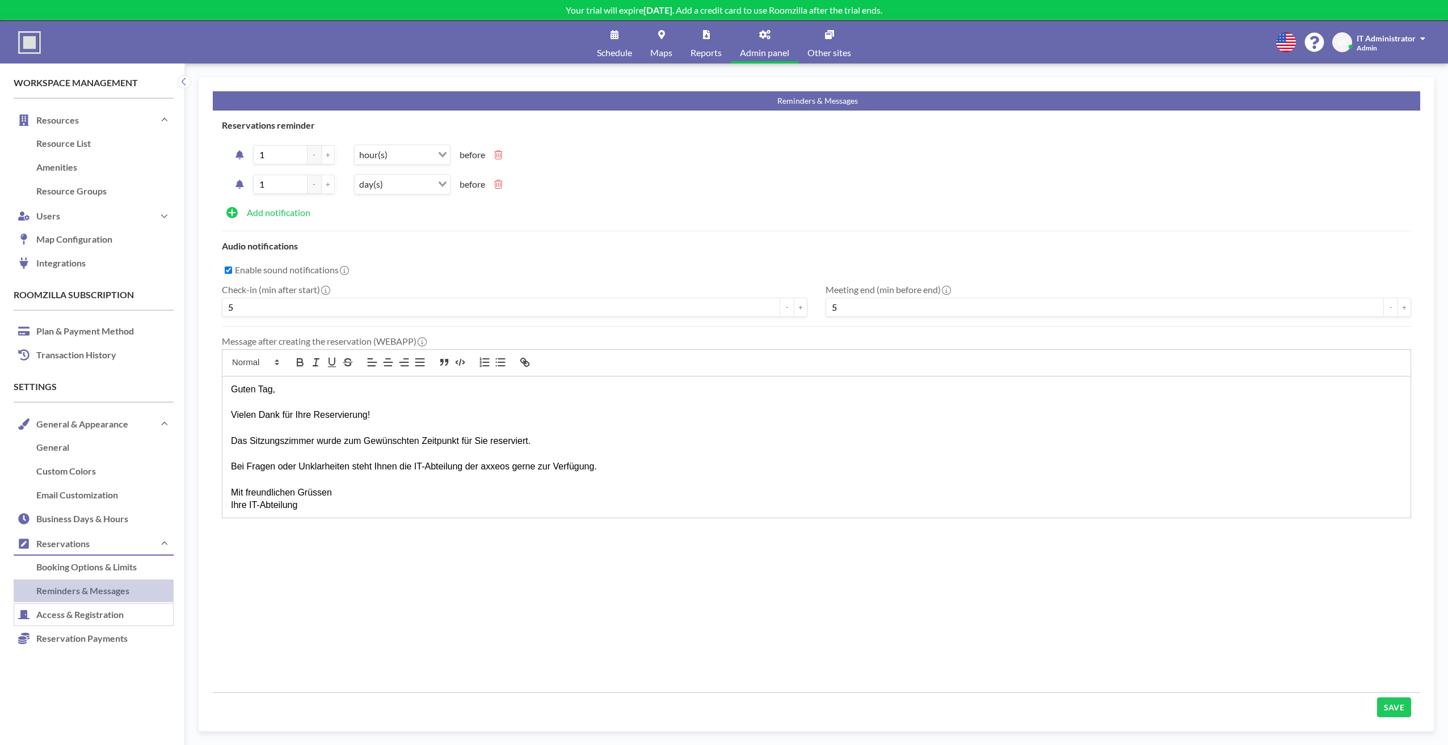
click at [89, 612] on link "Access & Registration" at bounding box center [94, 616] width 160 height 24
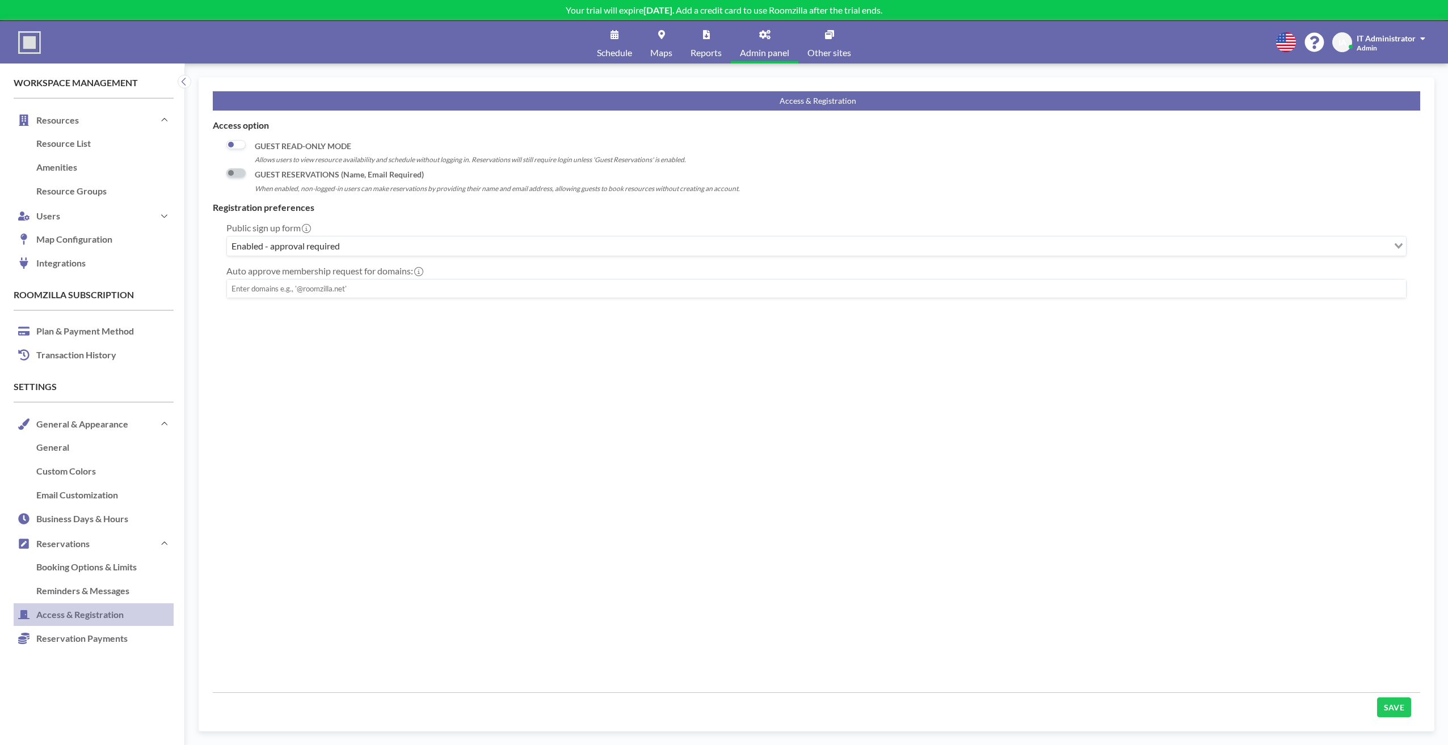
click at [334, 458] on div "Access option GUEST READ-ONLY MODE Allows users to view resource availability a…" at bounding box center [816, 406] width 1207 height 573
click at [103, 641] on link "Reservation Payments" at bounding box center [94, 639] width 160 height 24
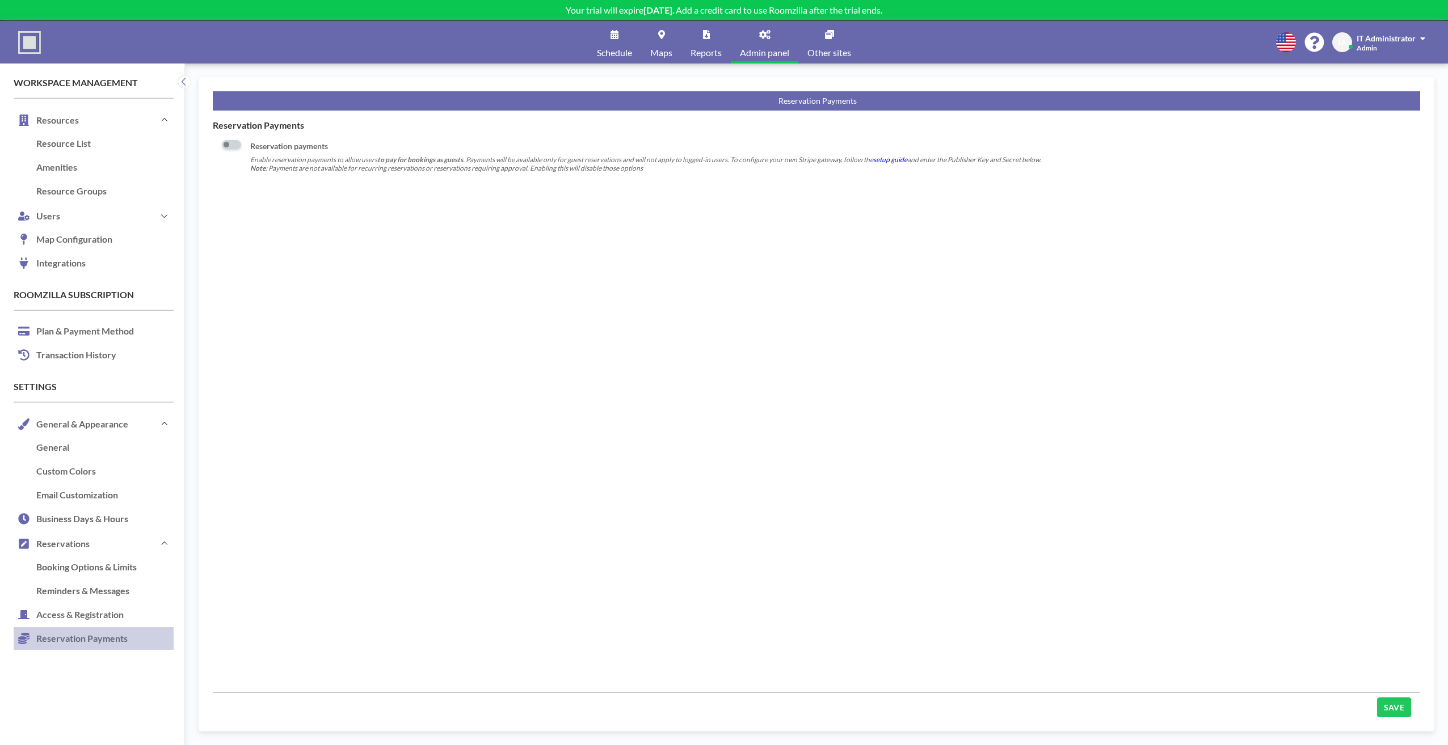
click at [397, 433] on div "Reservation Payments Reservation payments Enable reservation payments to allow …" at bounding box center [816, 406] width 1207 height 573
click at [115, 616] on link "Access & Registration" at bounding box center [94, 616] width 160 height 24
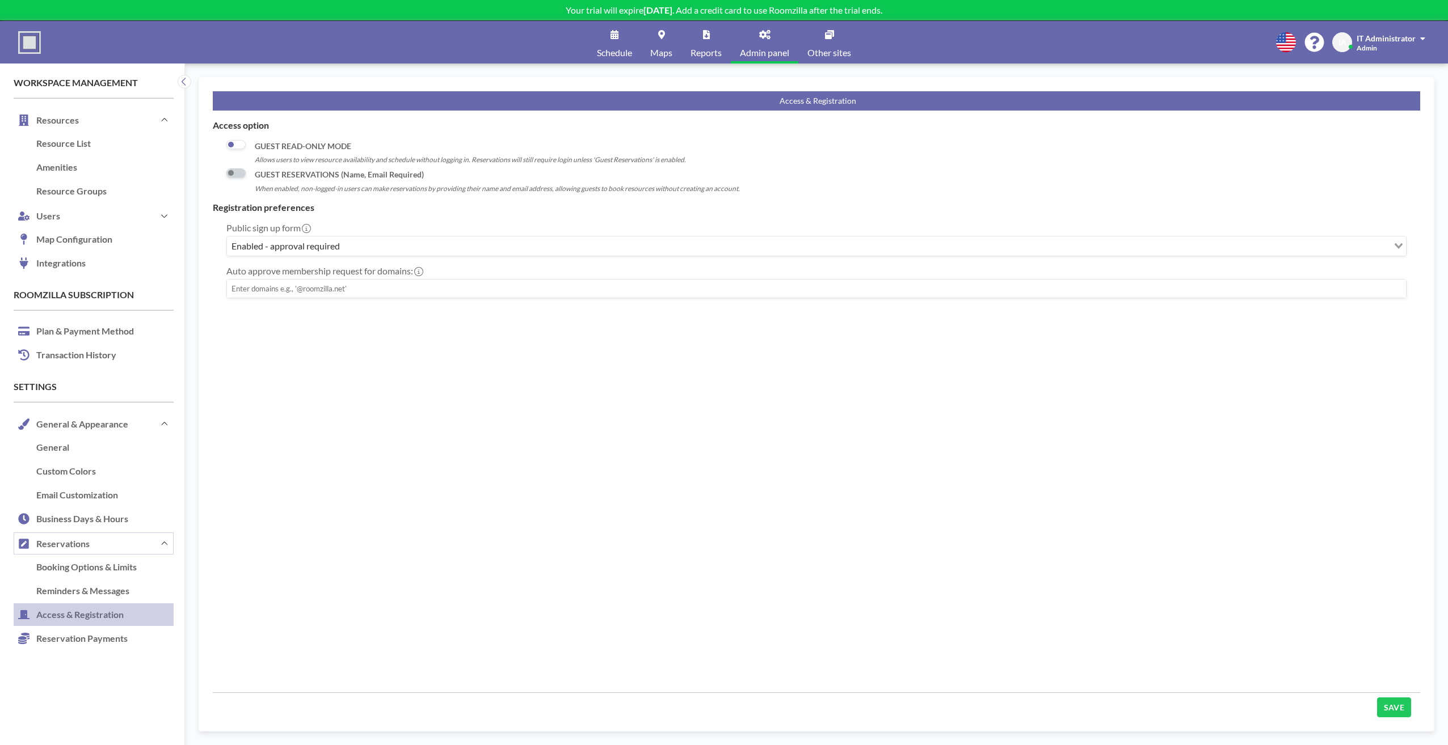
click at [98, 545] on button "Reservations" at bounding box center [94, 544] width 160 height 24
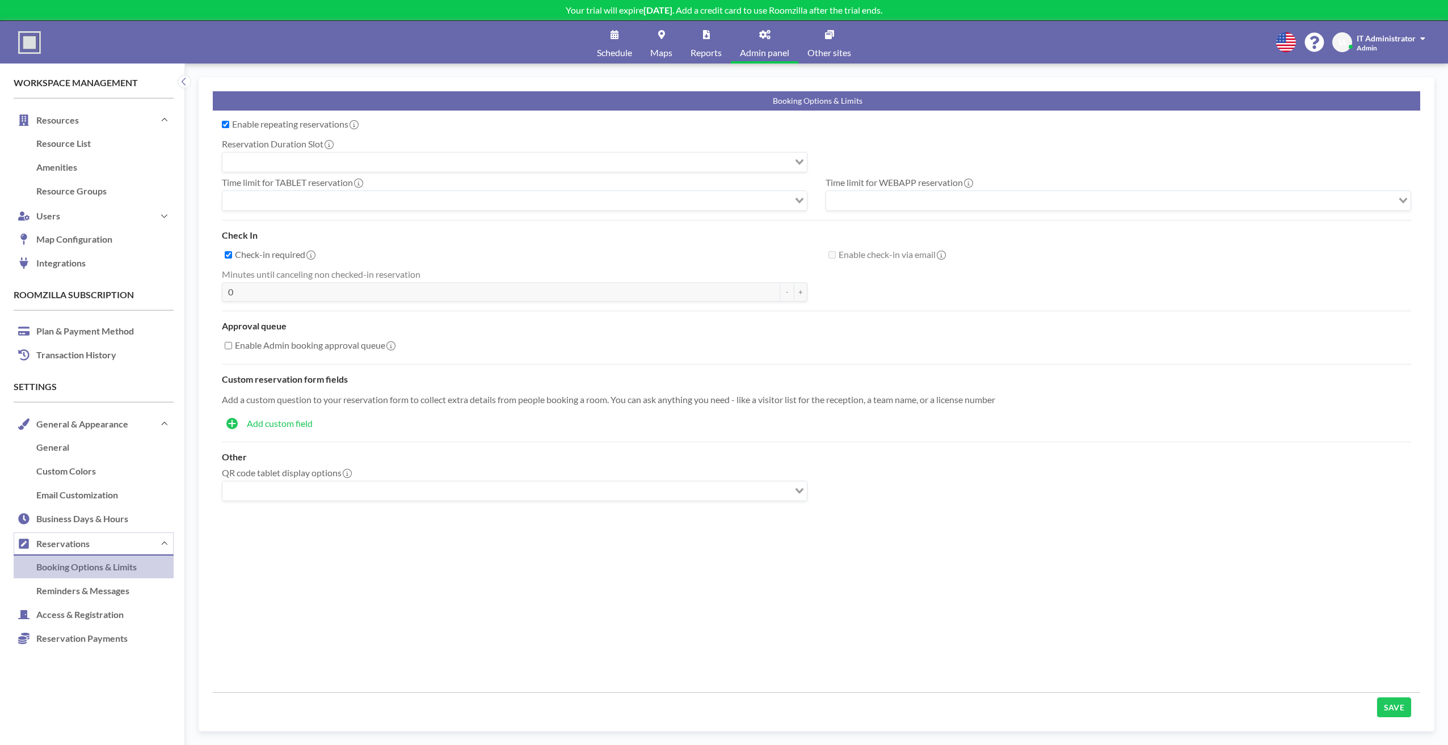
checkbox input "true"
type input "15"
click at [61, 593] on link "Reminders & Messages" at bounding box center [94, 592] width 160 height 24
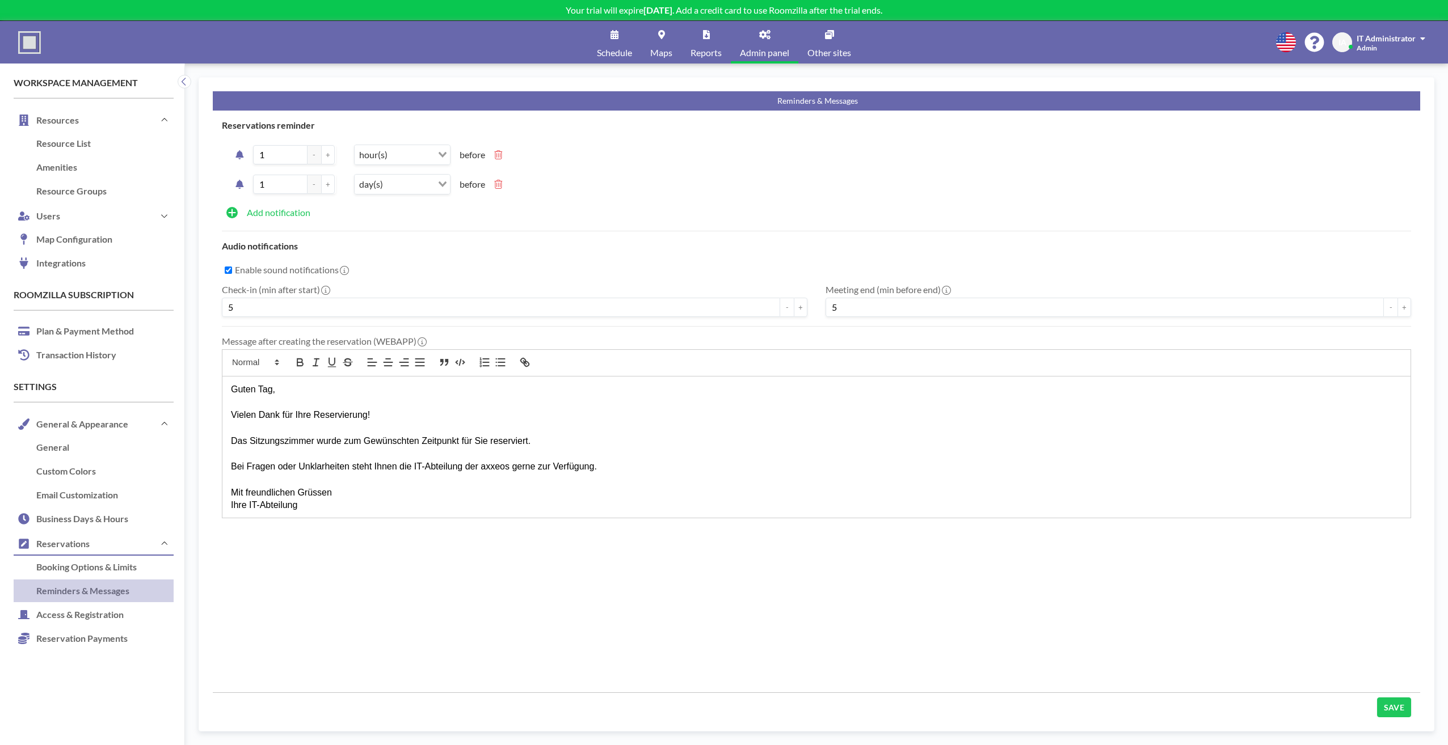
click at [576, 596] on div "Reservations reminder 1 - + hour(s) Loading... before 1 - + day(s) Loading... b…" at bounding box center [816, 402] width 1207 height 582
drag, startPoint x: 318, startPoint y: 440, endPoint x: 340, endPoint y: 440, distance: 22.1
click at [340, 440] on p "Das Sitzungszimmer wurde zum Gewünschten Zeitpunkt für Sie reserviert." at bounding box center [816, 441] width 1171 height 13
click at [299, 363] on icon "button" at bounding box center [300, 362] width 12 height 12
click at [427, 445] on p "Das Sitzungszimmer wurde zum Gewünschten Zeitpunkt für Sie reserviert." at bounding box center [816, 441] width 1171 height 13
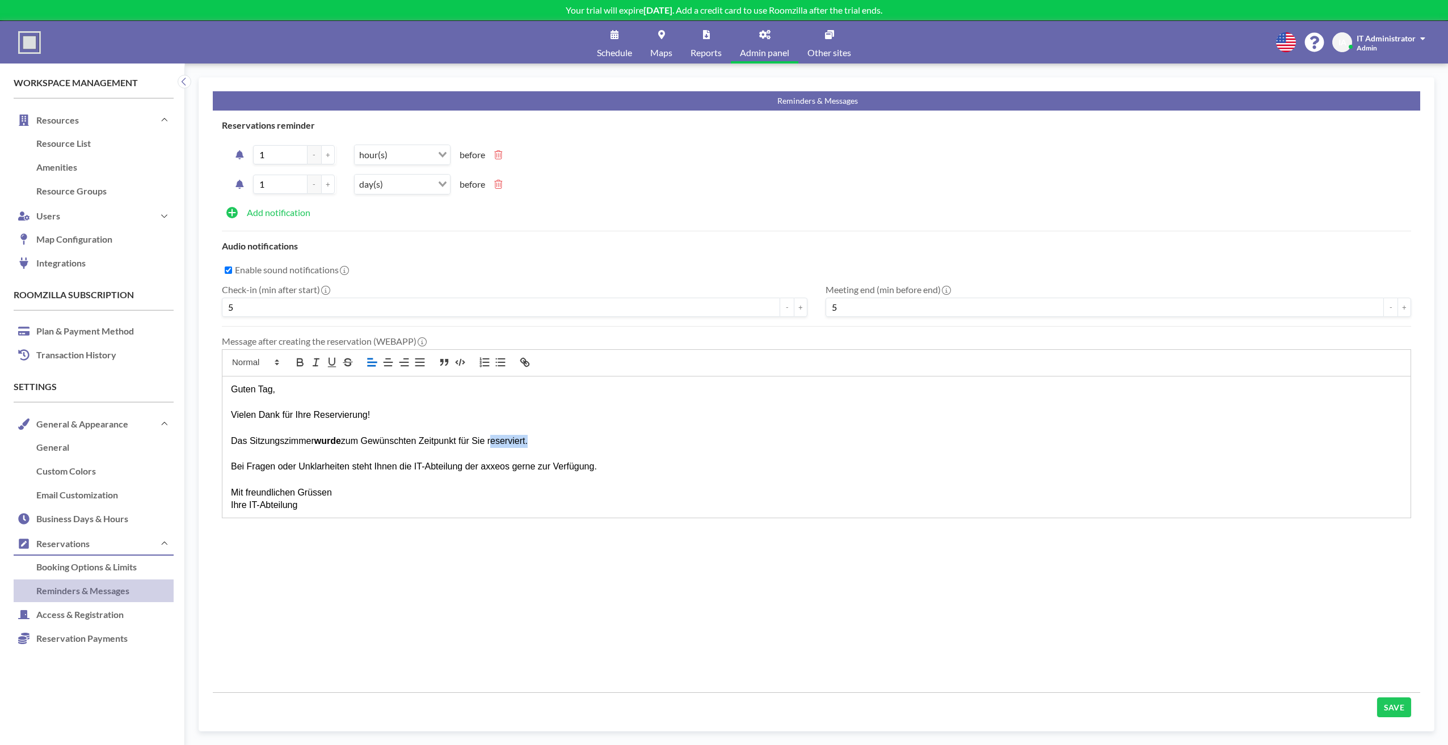
drag, startPoint x: 492, startPoint y: 439, endPoint x: 531, endPoint y: 440, distance: 39.2
click at [531, 440] on p "Das Sitzungszimmer wurde zum Gewünschten Zeitpunkt für Sie reserviert." at bounding box center [816, 441] width 1171 height 13
click at [304, 364] on icon "button" at bounding box center [300, 362] width 12 height 12
click at [573, 592] on div "Reservations reminder 1 - + hour(s) Loading... before 1 - + day(s) Loading... b…" at bounding box center [816, 402] width 1207 height 582
click at [353, 529] on div "Reservations reminder 1 - + hour(s) Loading... before 1 - + day(s) Loading... b…" at bounding box center [816, 402] width 1207 height 582
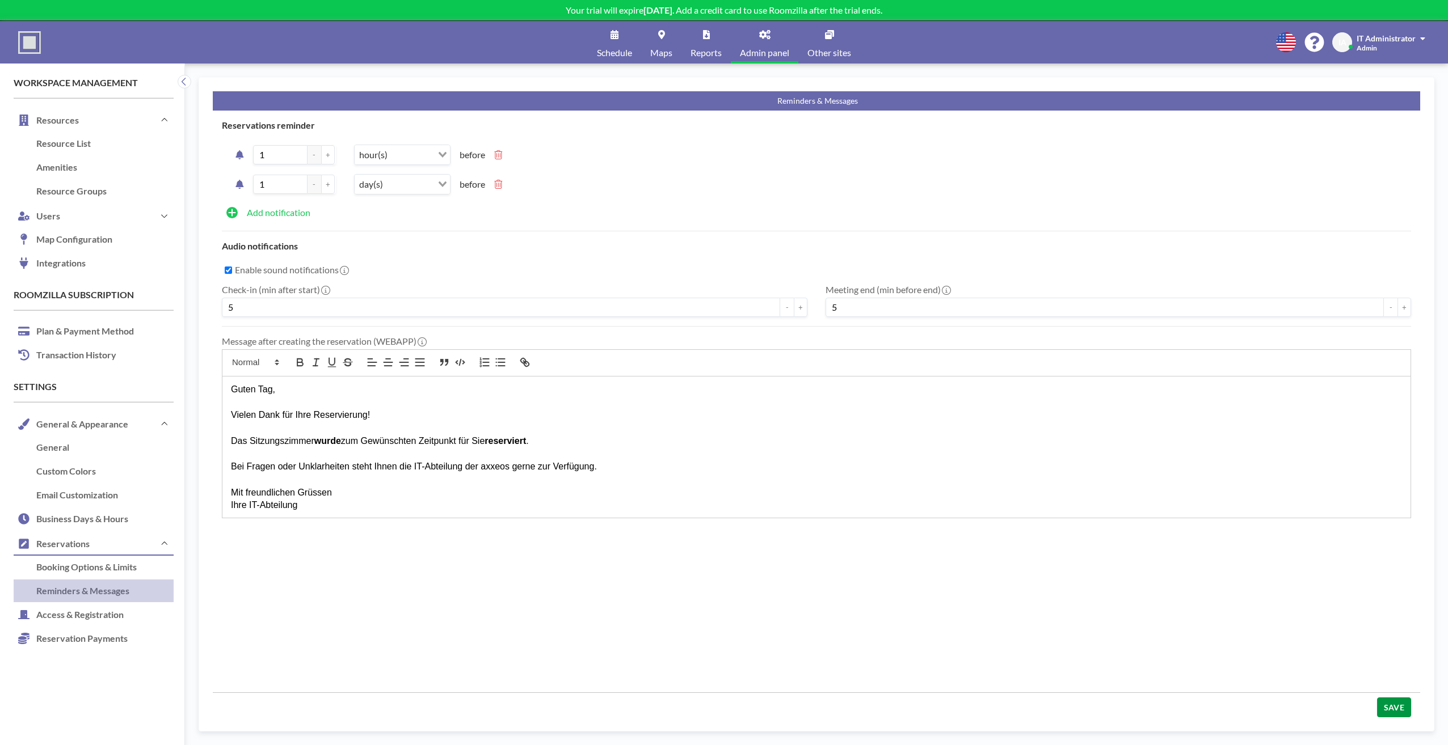
click at [1389, 699] on button "SAVE" at bounding box center [1394, 708] width 34 height 20
click at [623, 36] on link "Schedule" at bounding box center [614, 42] width 53 height 43
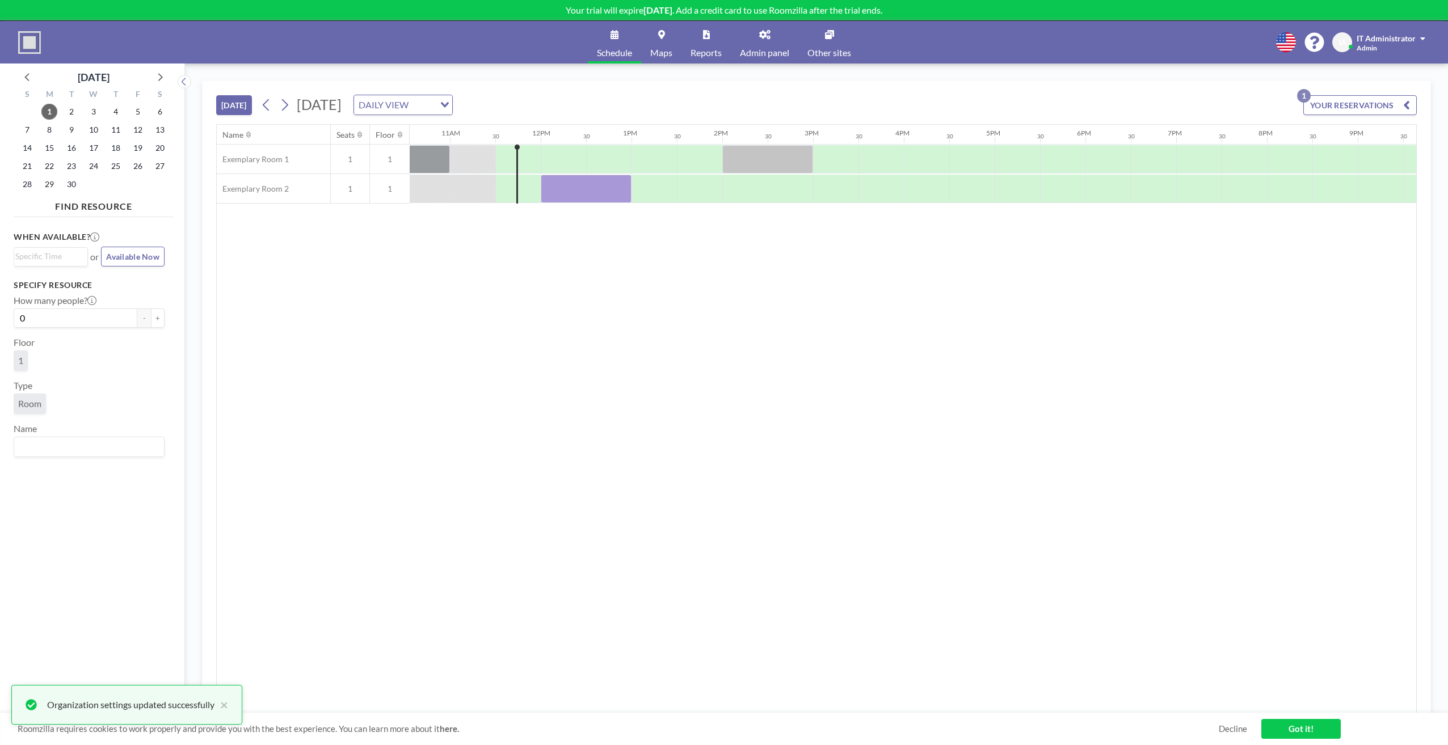
scroll to position [0, 998]
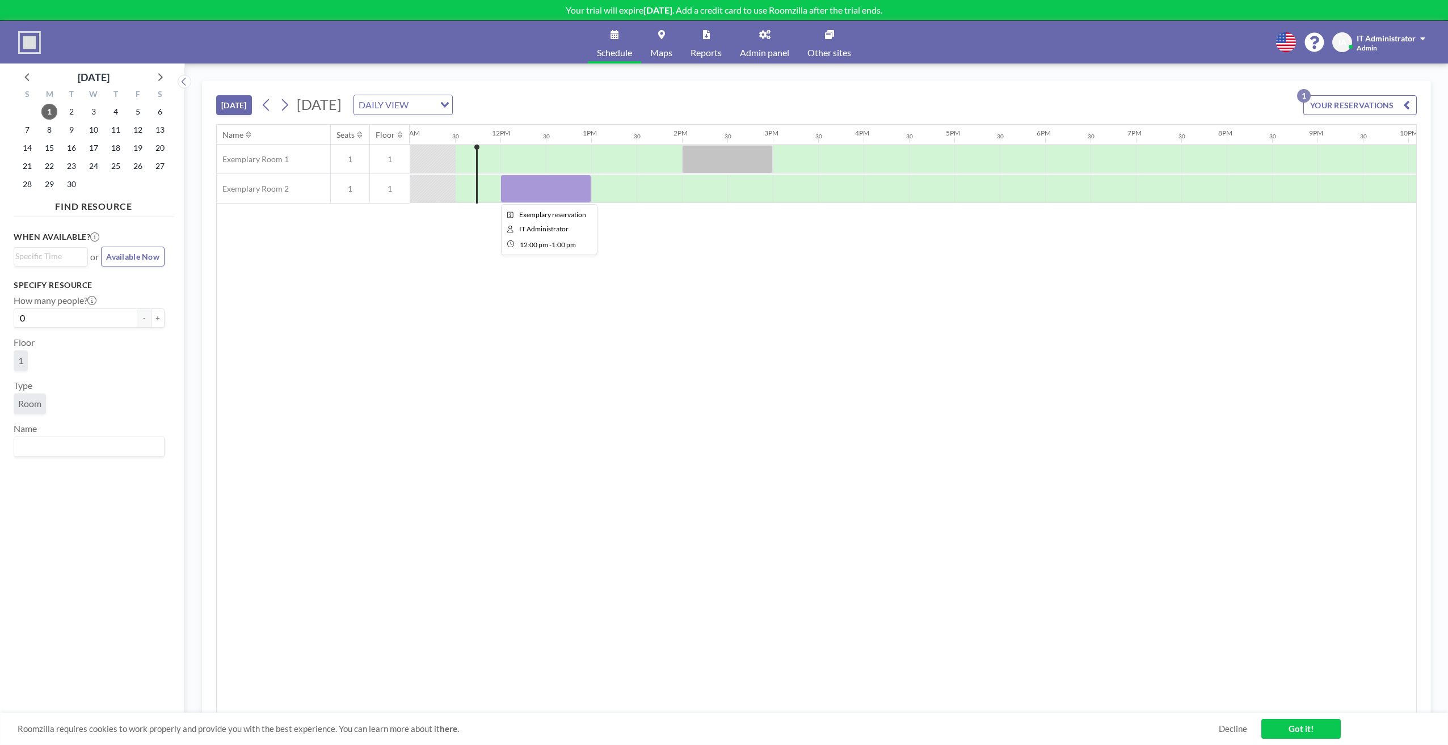
drag, startPoint x: 547, startPoint y: 203, endPoint x: 518, endPoint y: 192, distance: 31.4
click at [518, 192] on div at bounding box center [545, 189] width 91 height 28
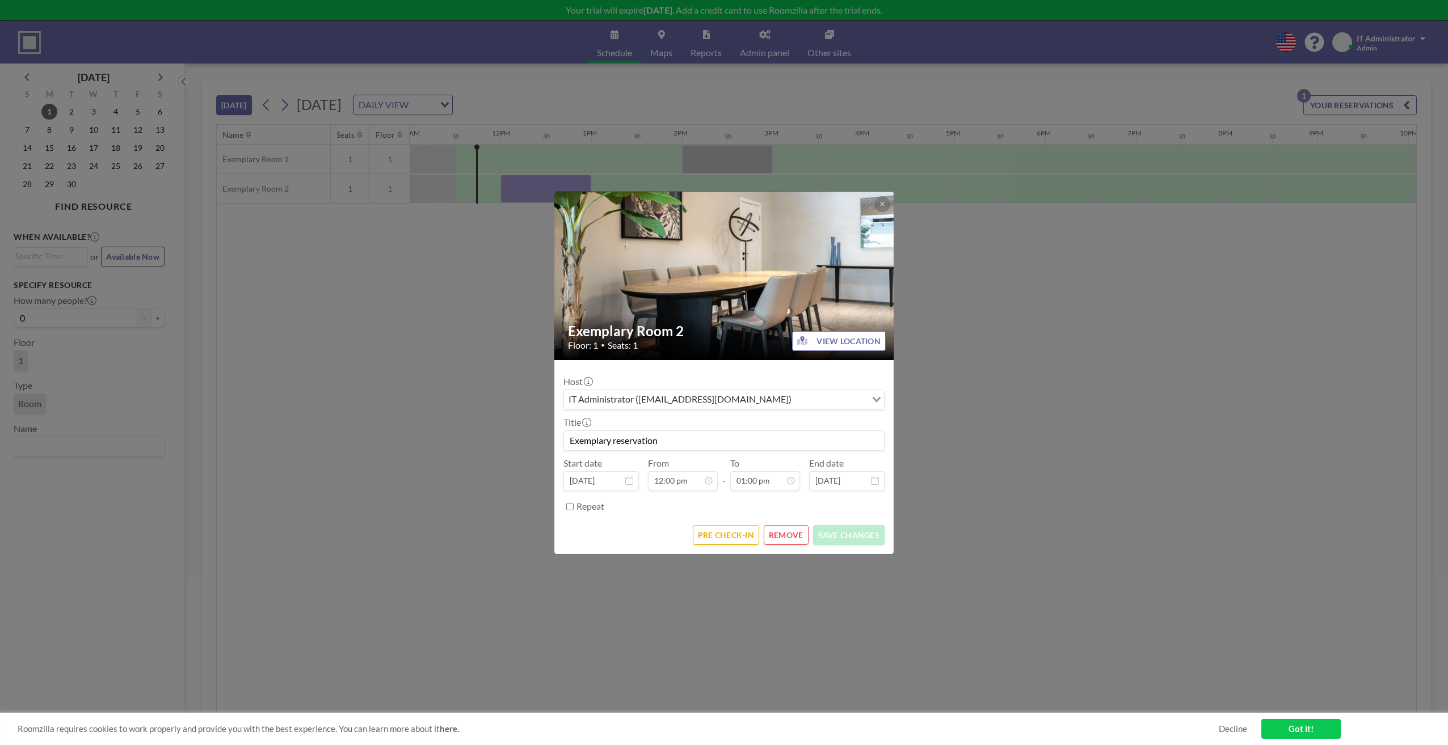
scroll to position [525, 0]
click at [770, 536] on button "REMOVE" at bounding box center [786, 535] width 45 height 20
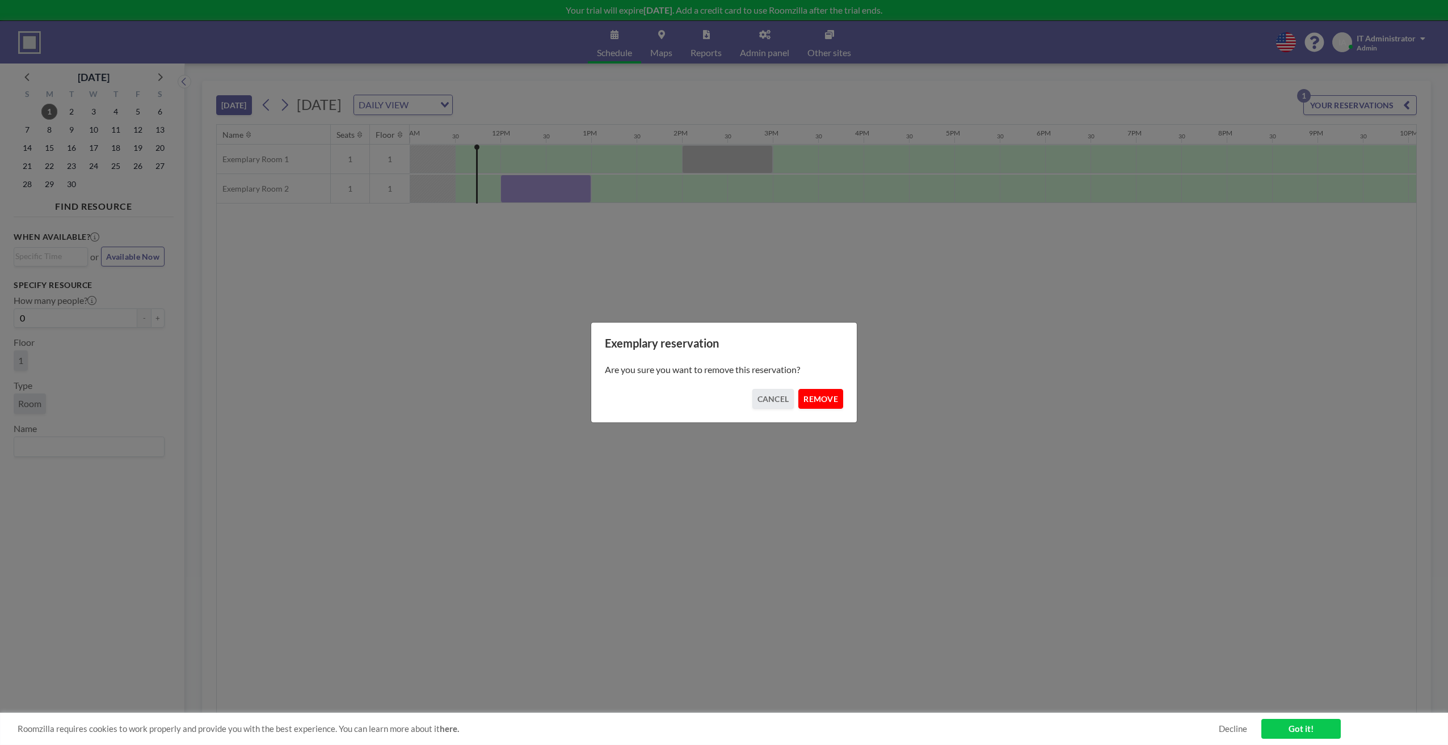
click at [816, 397] on button "REMOVE" at bounding box center [820, 399] width 45 height 20
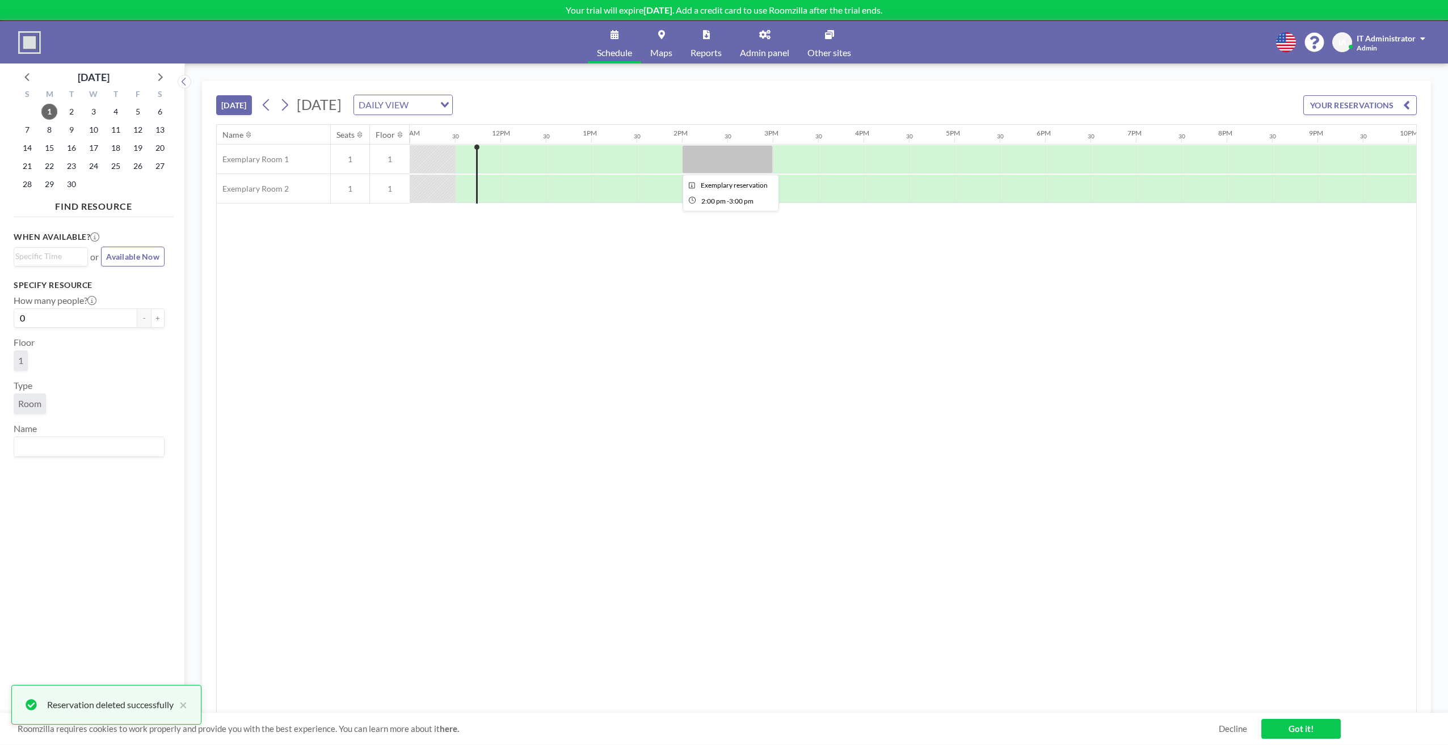
click at [716, 157] on div at bounding box center [727, 159] width 91 height 28
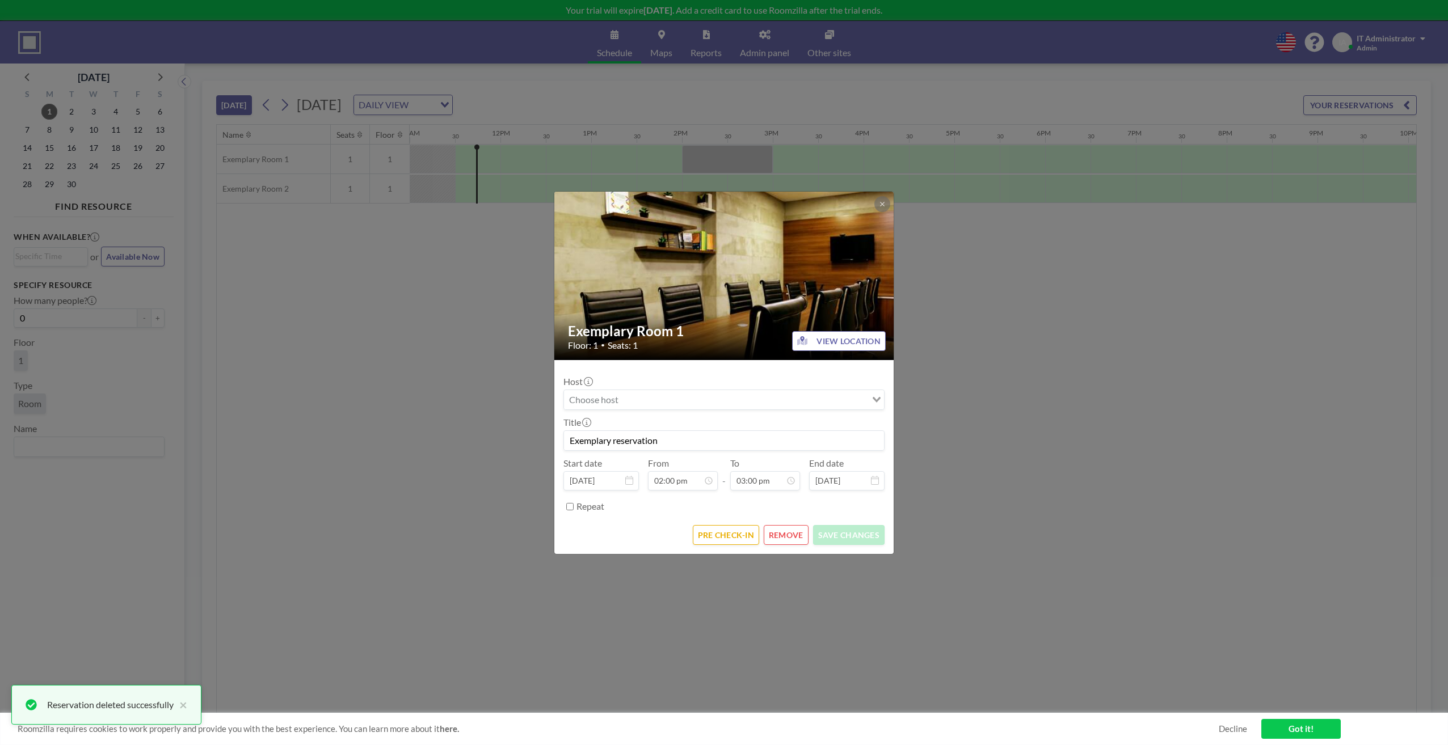
scroll to position [606, 0]
click at [787, 533] on button "REMOVE" at bounding box center [786, 535] width 45 height 20
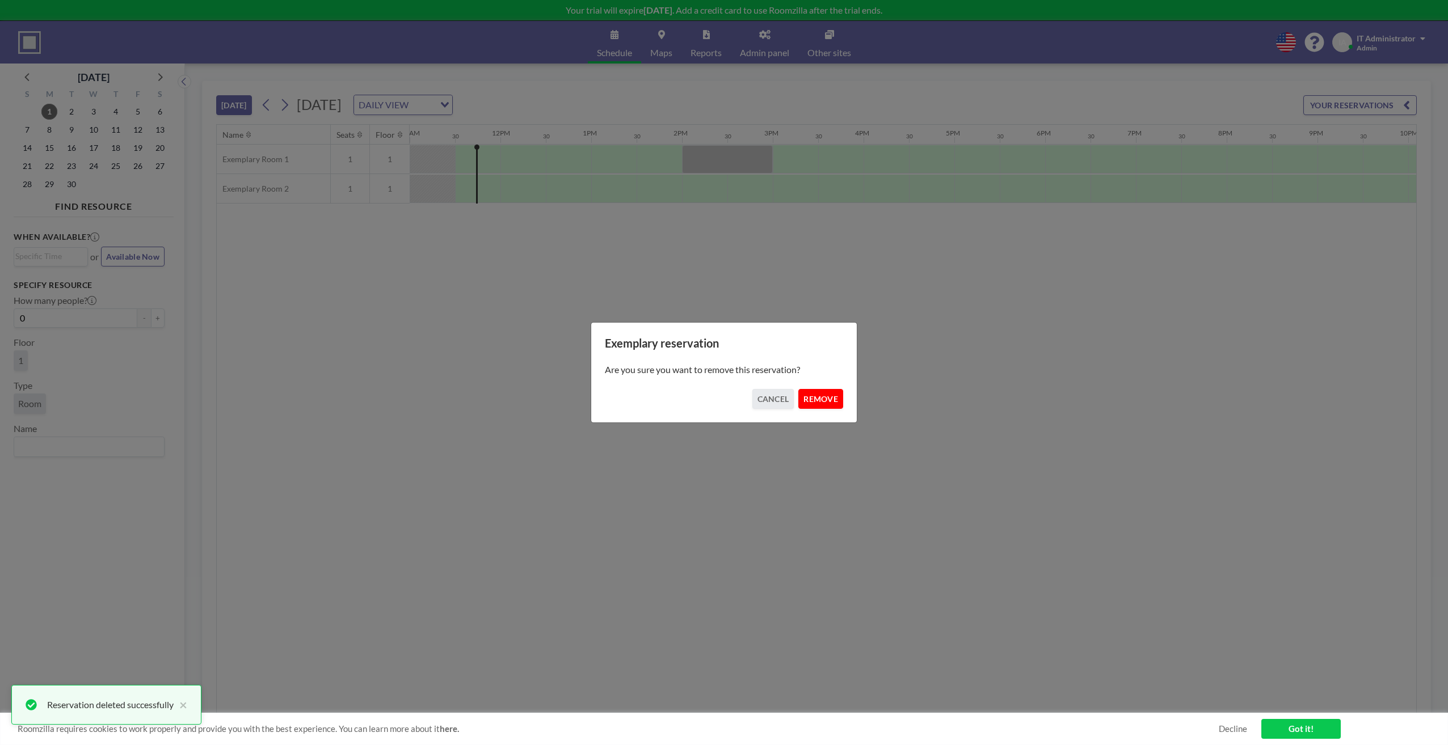
click at [823, 398] on button "REMOVE" at bounding box center [820, 399] width 45 height 20
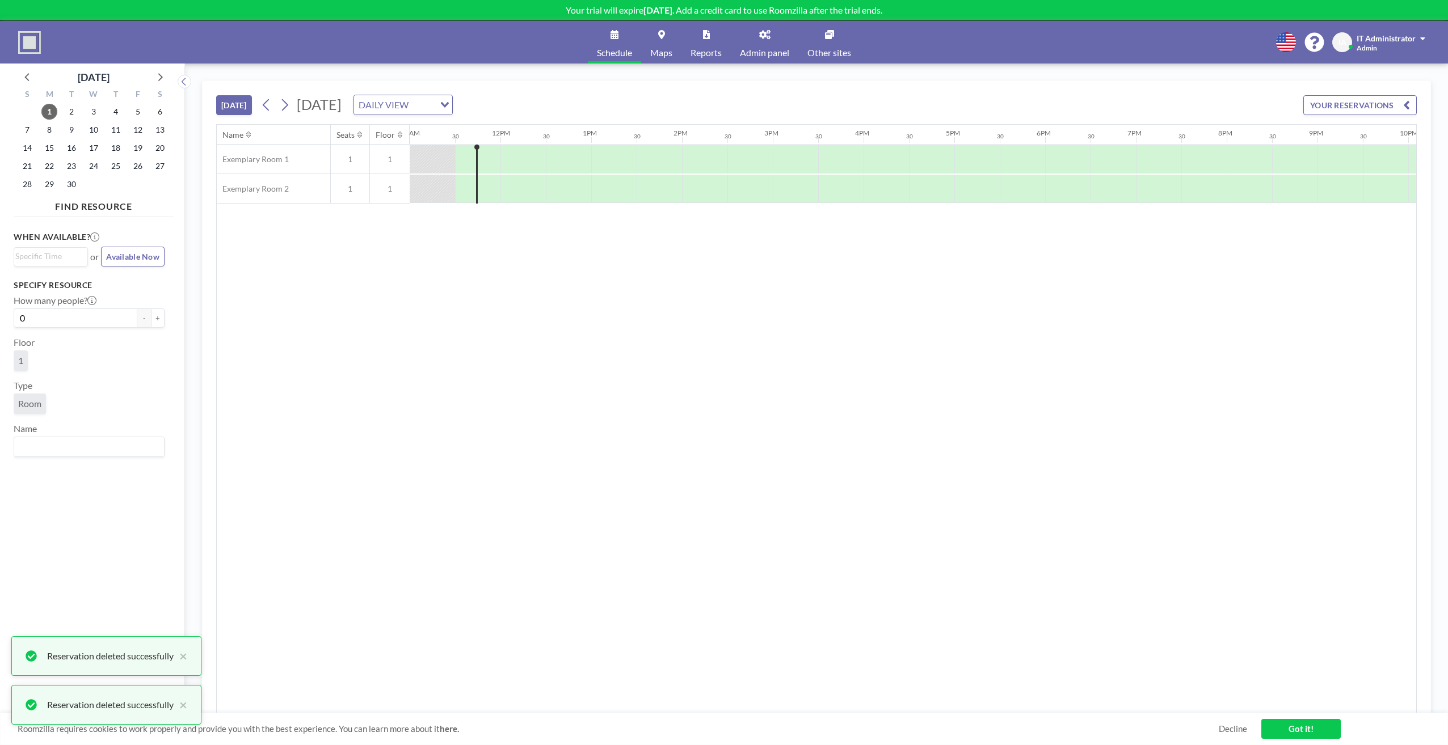
click at [691, 331] on div "Name Seats Floor 12AM 30 1AM 30 2AM 30 3AM 30 4AM 30 5AM 30 6AM 30 7AM 30 8AM 3…" at bounding box center [816, 419] width 1199 height 589
click at [560, 275] on div "Name Seats Floor 12AM 30 1AM 30 2AM 30 3AM 30 4AM 30 5AM 30 6AM 30 7AM 30 8AM 3…" at bounding box center [816, 419] width 1199 height 589
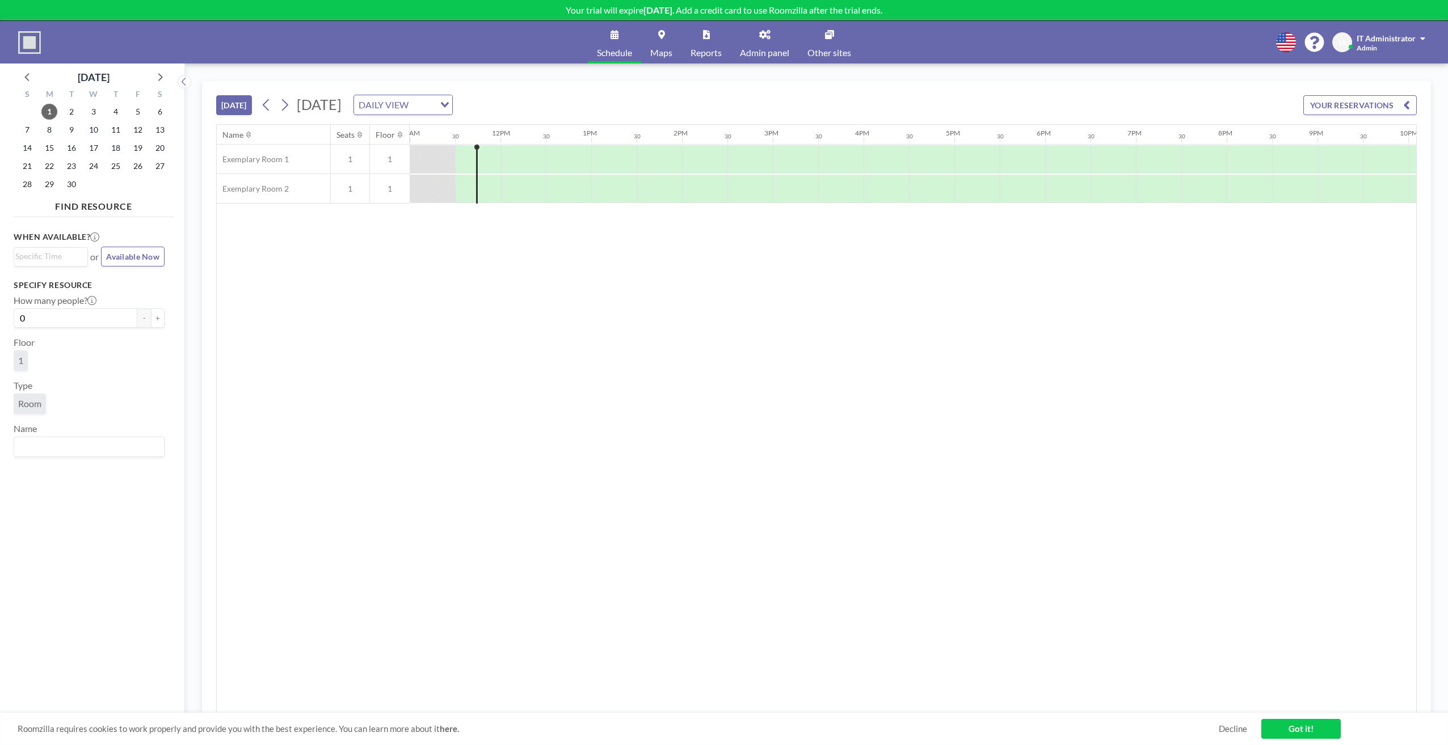
click at [627, 340] on div "Name Seats Floor 12AM 30 1AM 30 2AM 30 3AM 30 4AM 30 5AM 30 6AM 30 7AM 30 8AM 3…" at bounding box center [816, 419] width 1199 height 589
click at [29, 39] on img at bounding box center [29, 42] width 23 height 23
click at [766, 43] on link "Admin panel" at bounding box center [765, 42] width 68 height 43
